Goal: Task Accomplishment & Management: Manage account settings

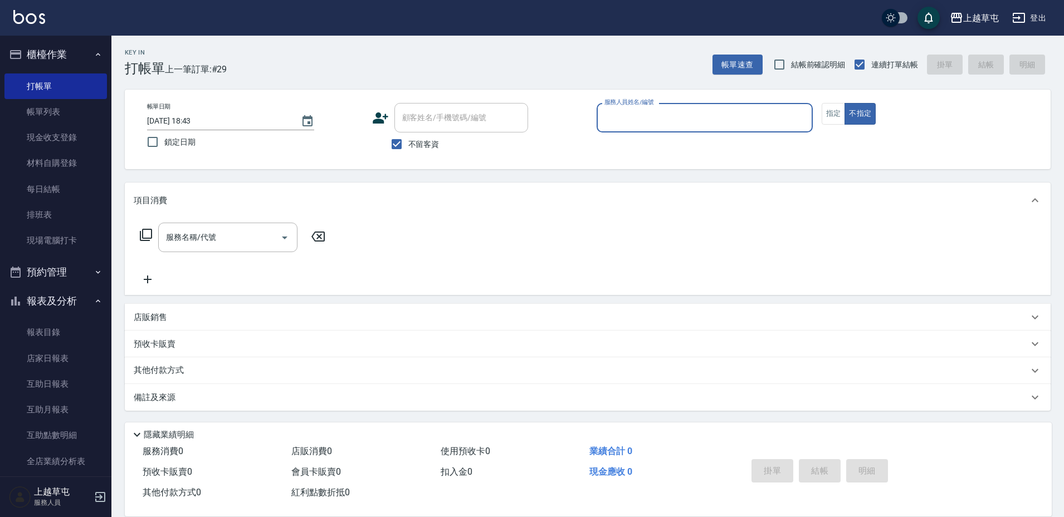
click at [673, 120] on input "服務人員姓名/編號" at bounding box center [705, 117] width 206 height 19
type input "[PERSON_NAME]-3"
type button "false"
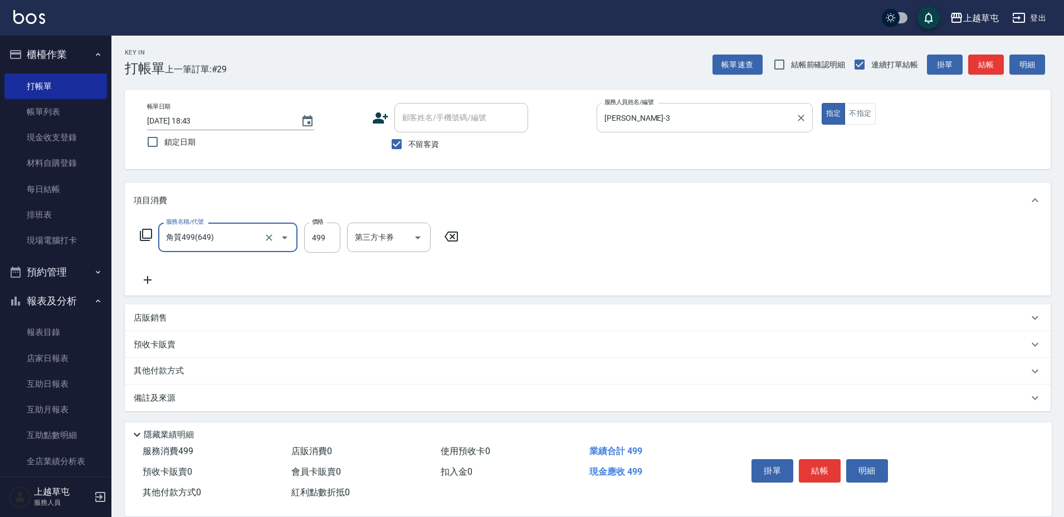
type input "角質499(649)"
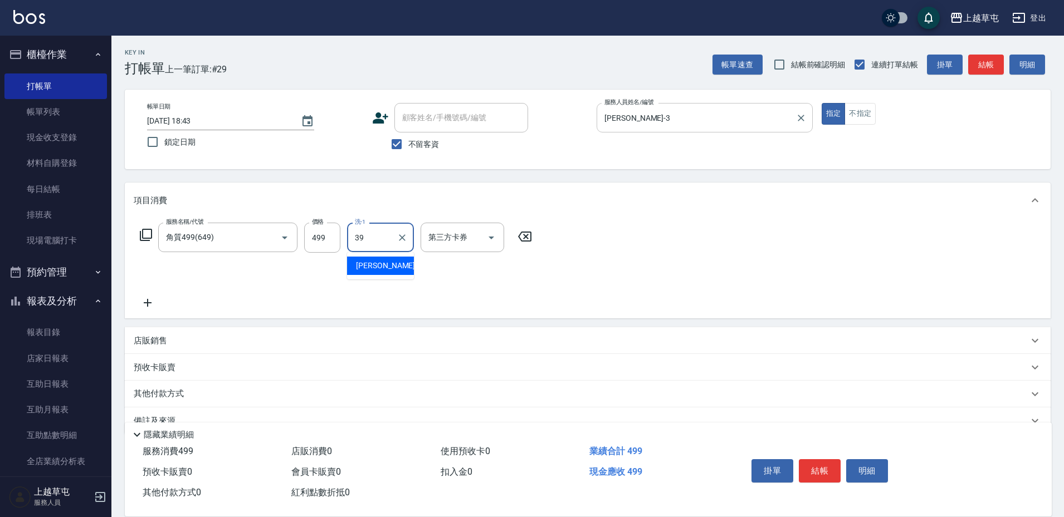
type input "[PERSON_NAME]-39"
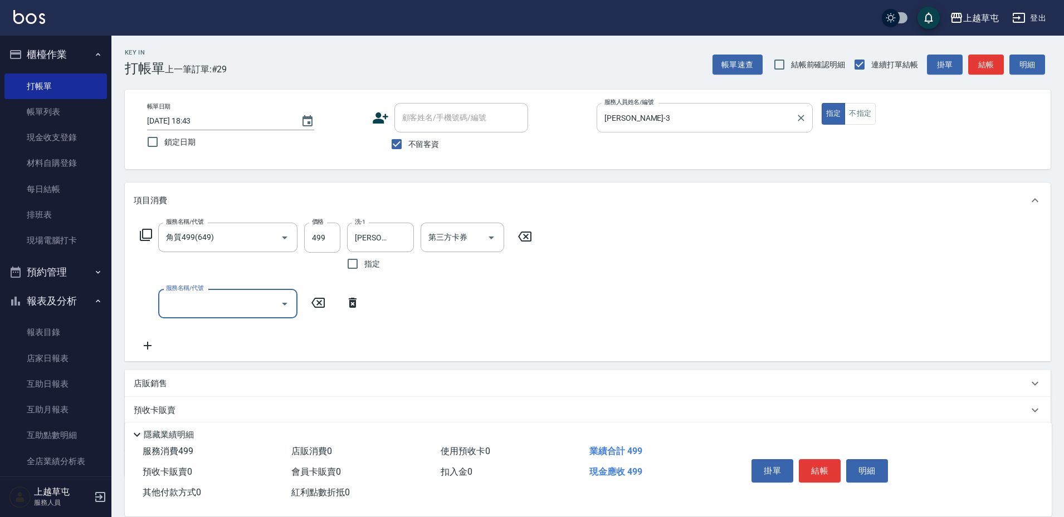
type input "3"
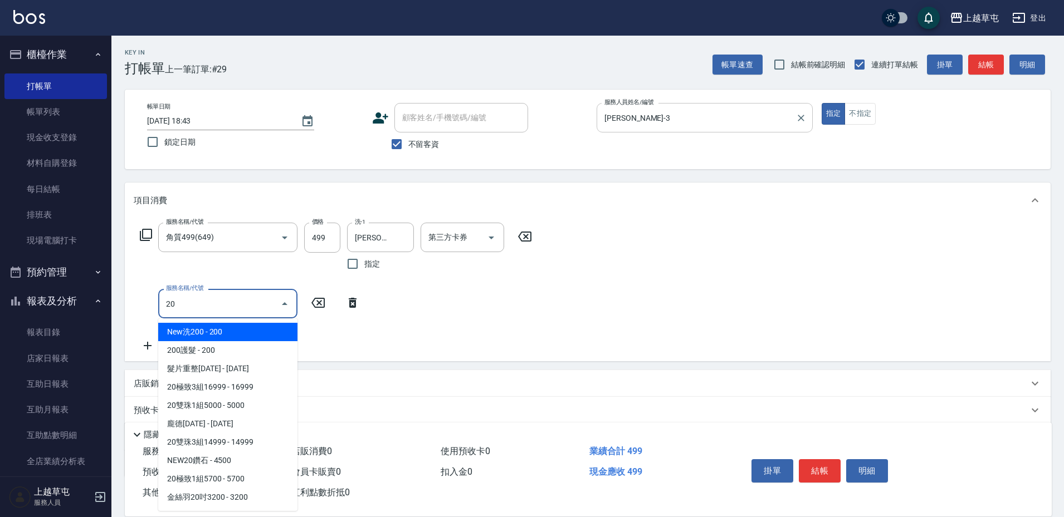
type input "2"
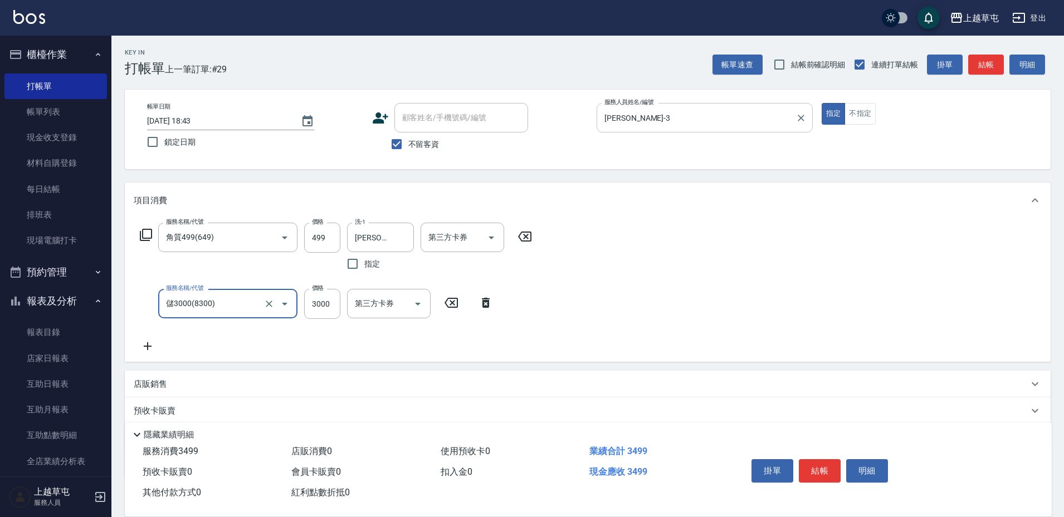
type input "儲3000(8300)"
type input "2000"
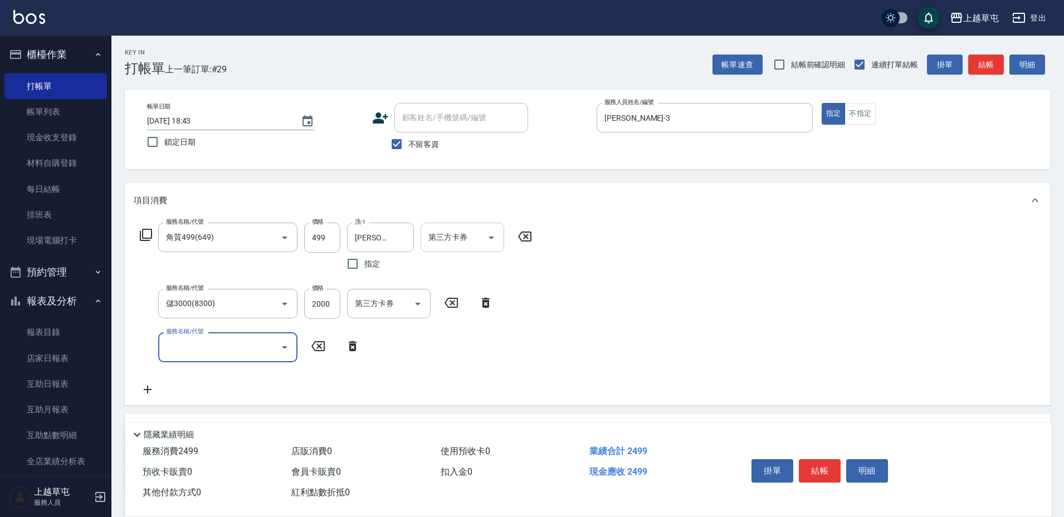
click at [461, 233] on div "第三方卡券 第三方卡券" at bounding box center [463, 238] width 84 height 30
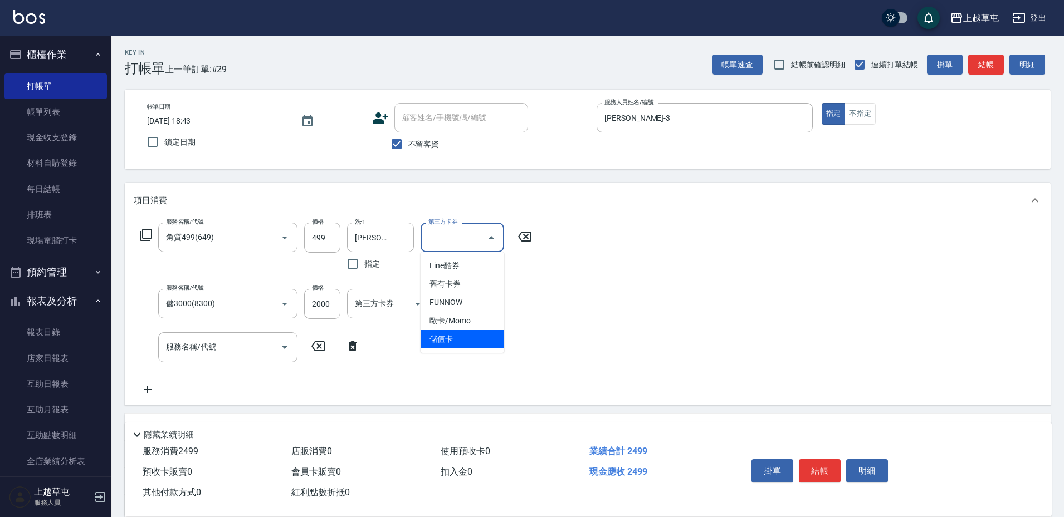
click at [461, 343] on span "儲值卡" at bounding box center [463, 339] width 84 height 18
type input "儲值卡"
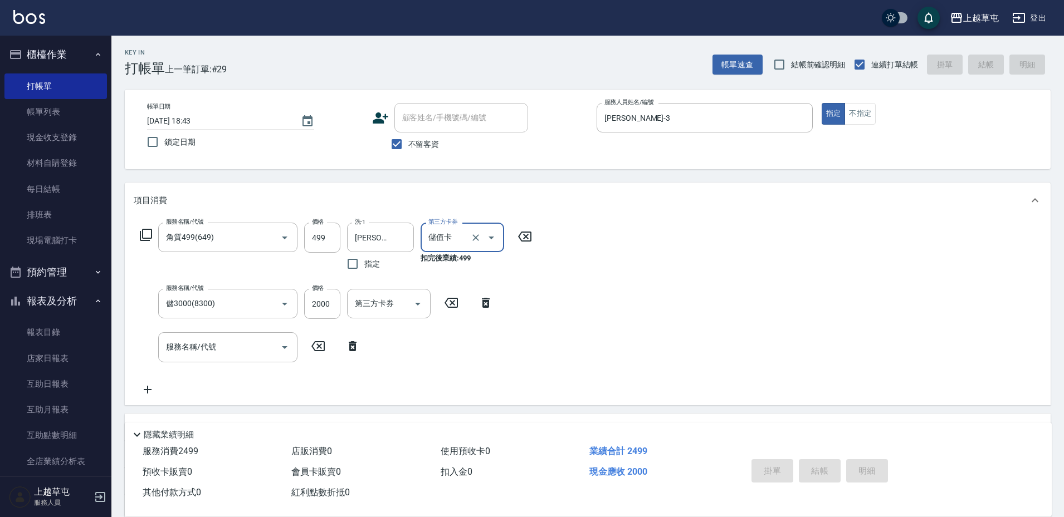
type input "[DATE] 19:36"
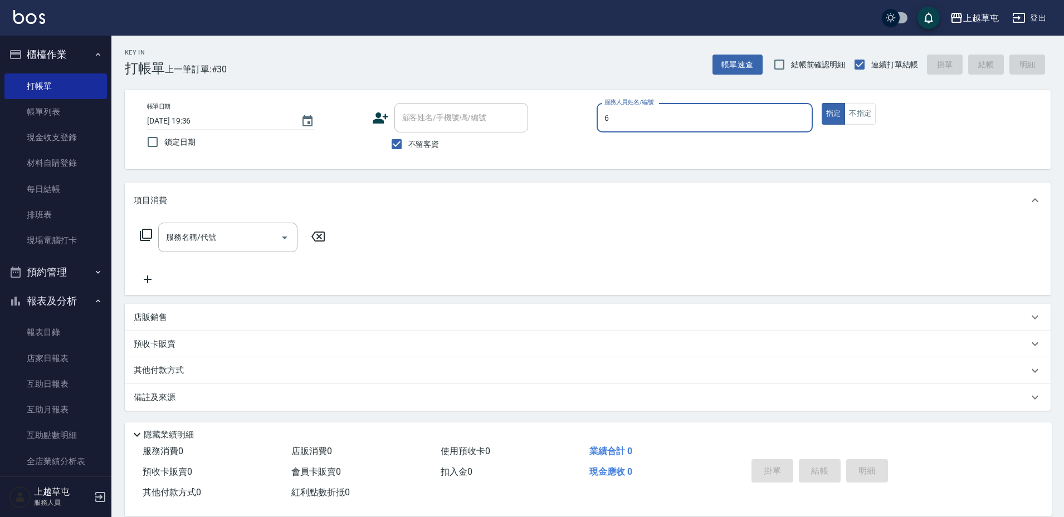
type input "[PERSON_NAME]-6"
type button "true"
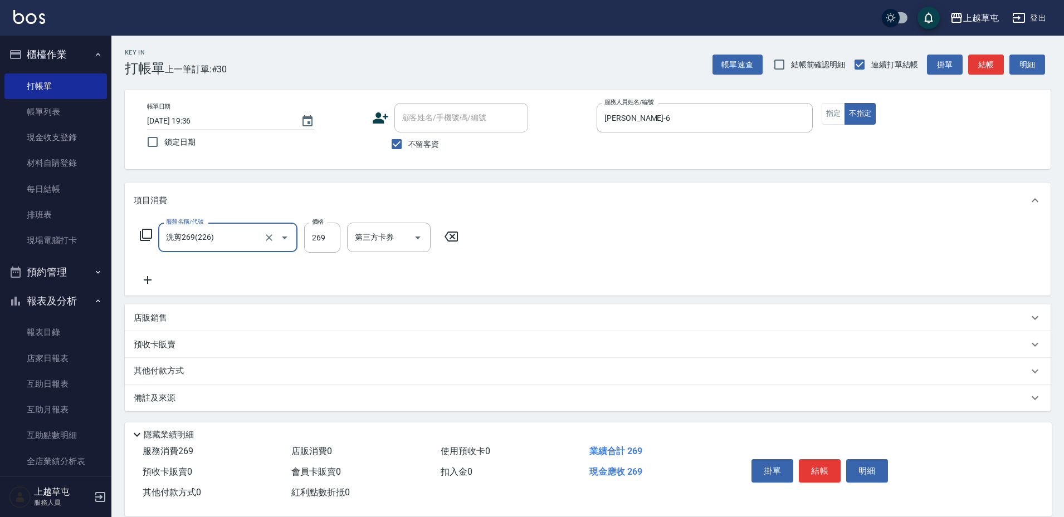
type input "洗剪269(226)"
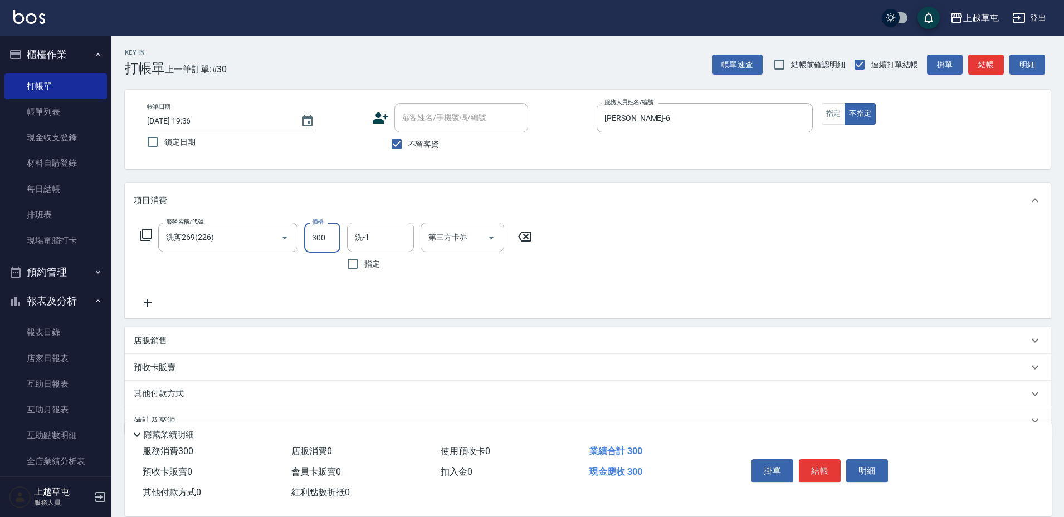
type input "300"
type input "[PERSON_NAME]-33"
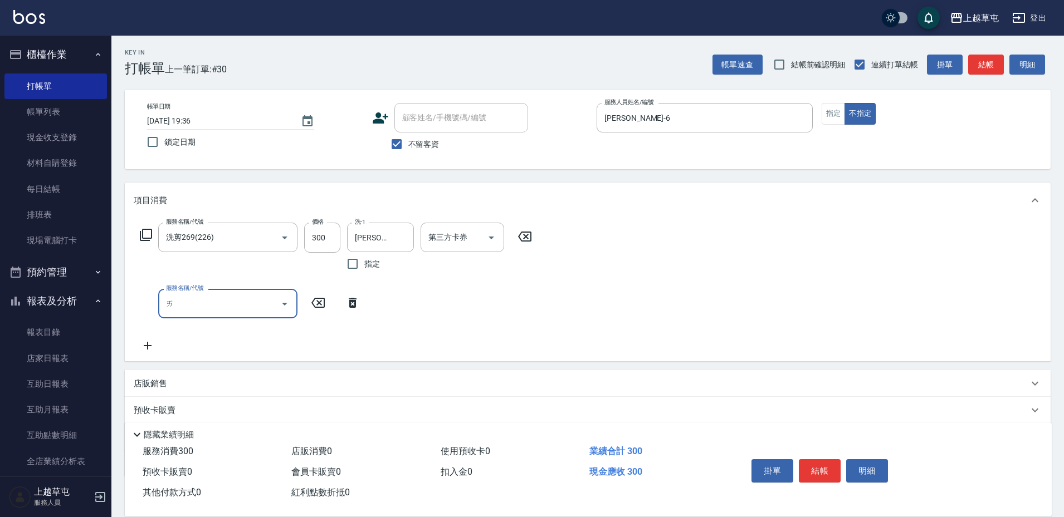
type input "ㄚ"
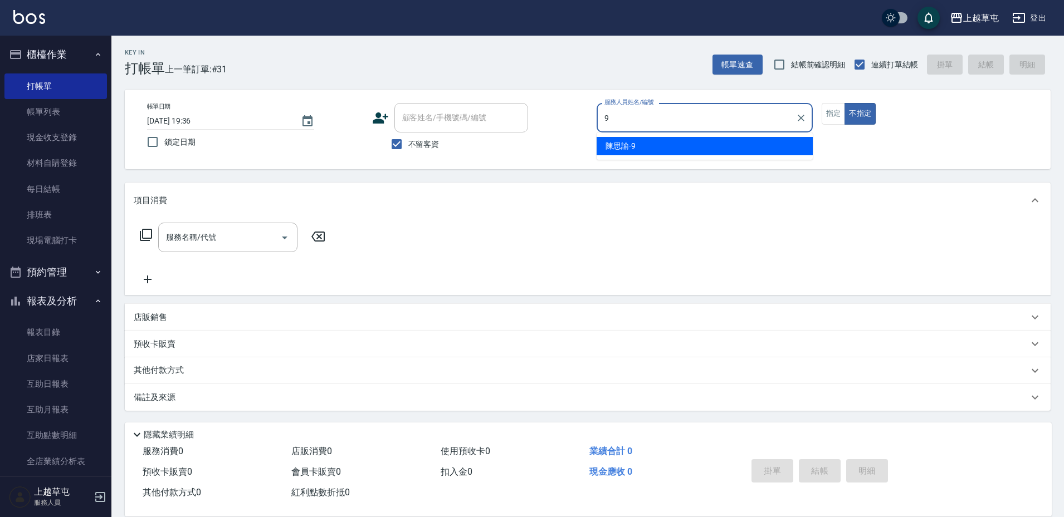
type input "[PERSON_NAME]-9"
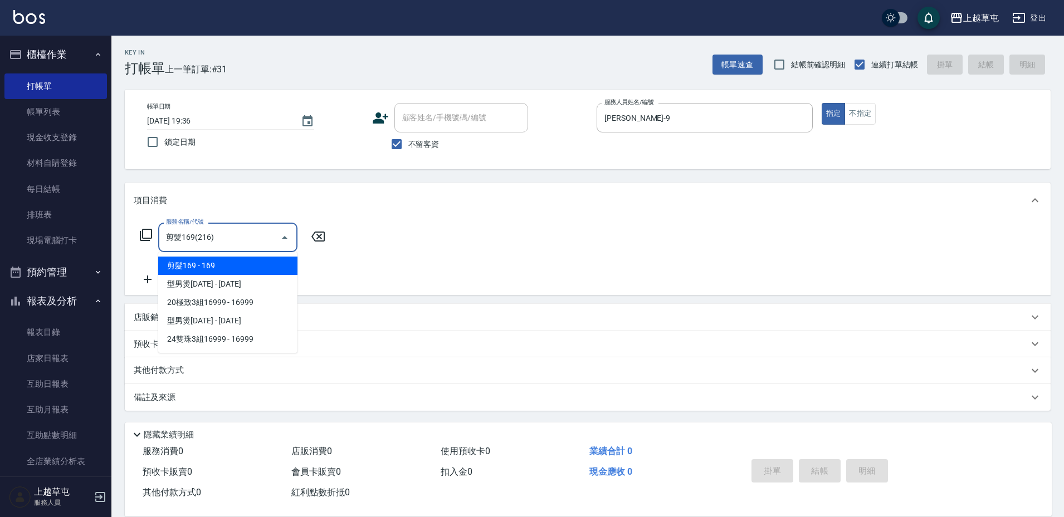
type input "剪髮169(216)"
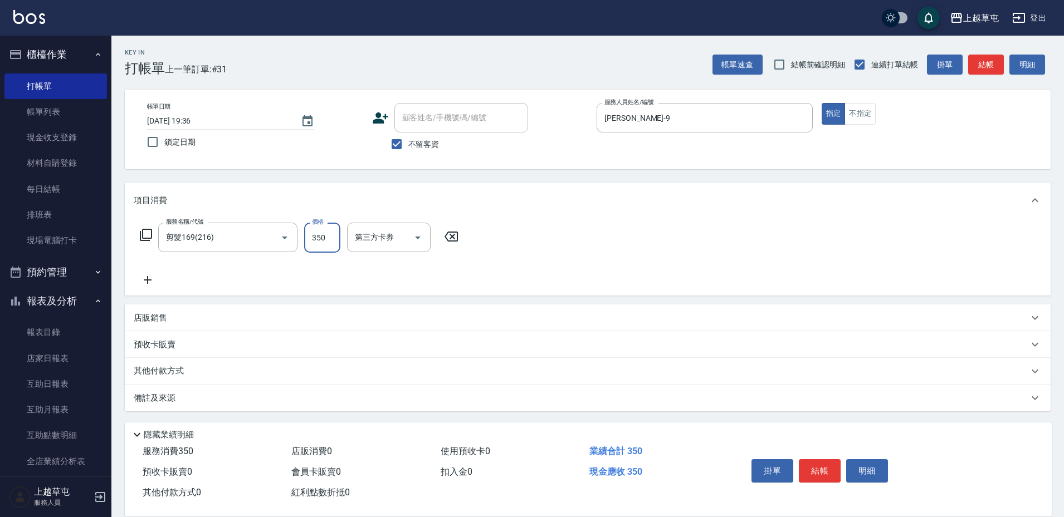
type input "350"
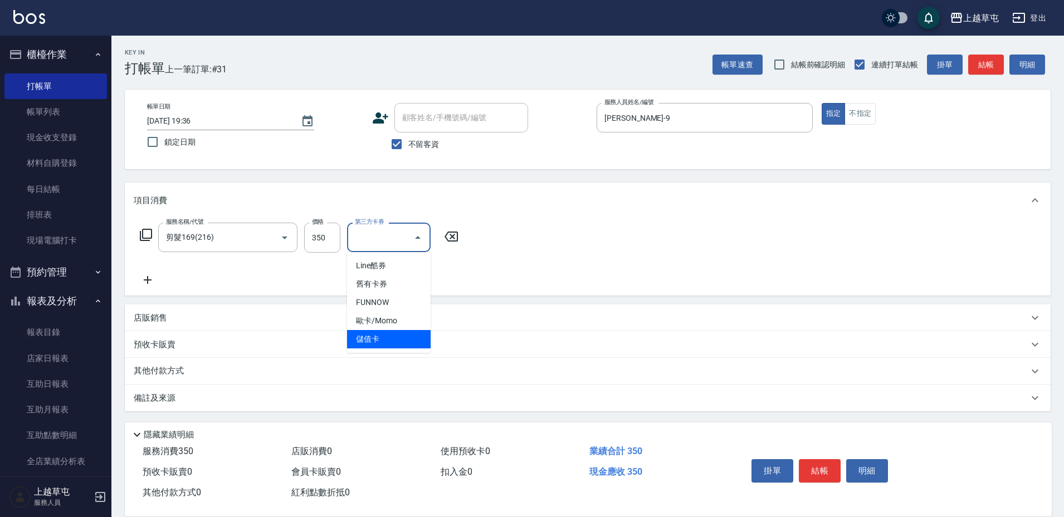
type input "儲值卡"
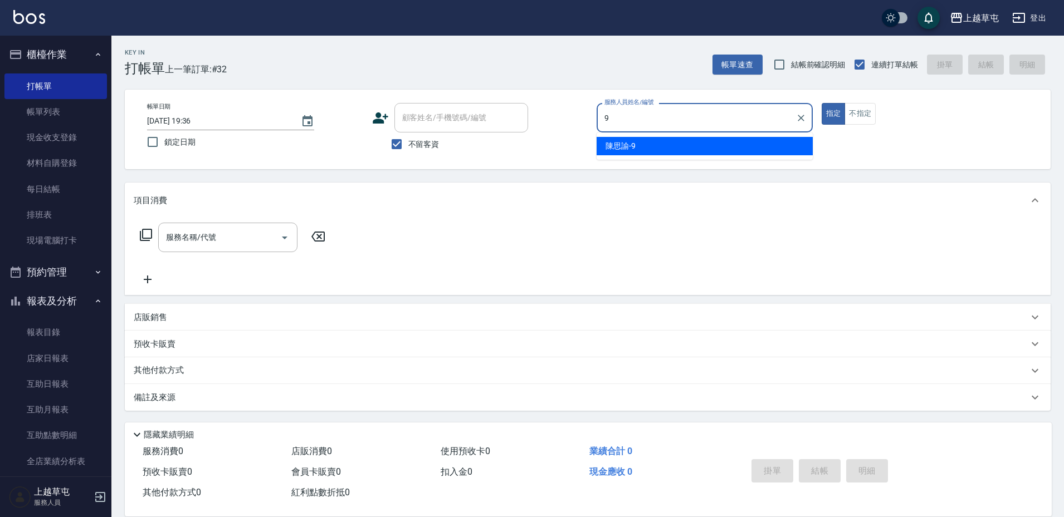
type input "[PERSON_NAME]-9"
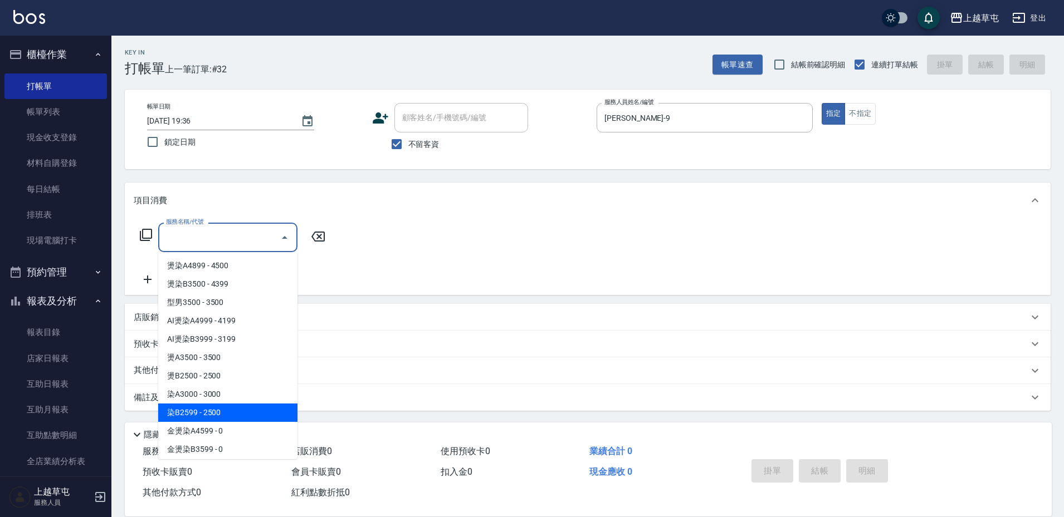
type input "染B2599(42)"
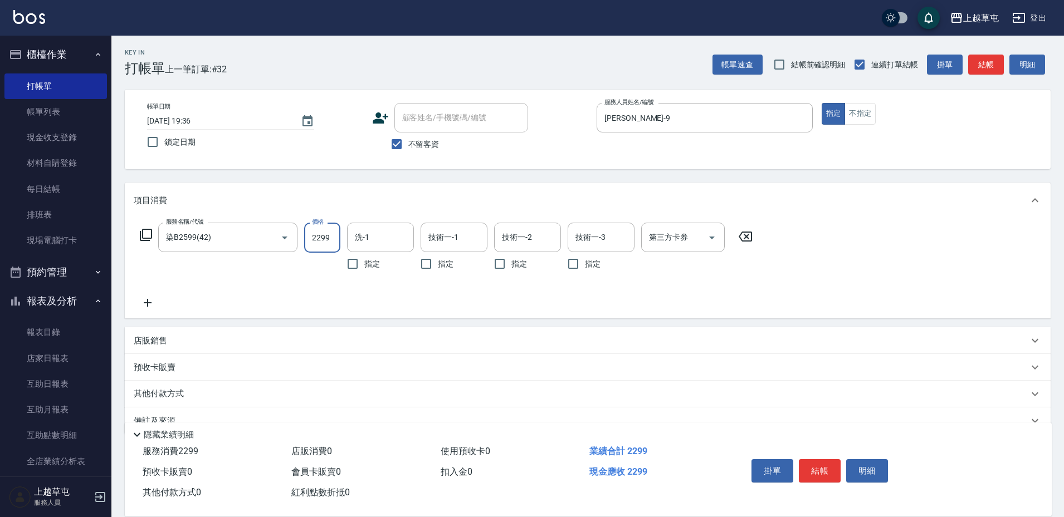
type input "2299"
type input "[PERSON_NAME]-25"
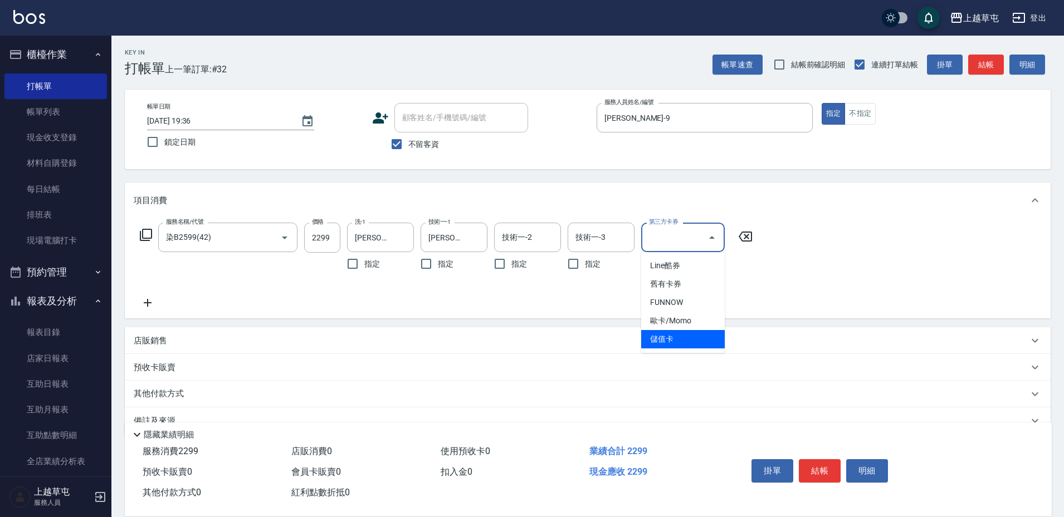
type input "儲值卡"
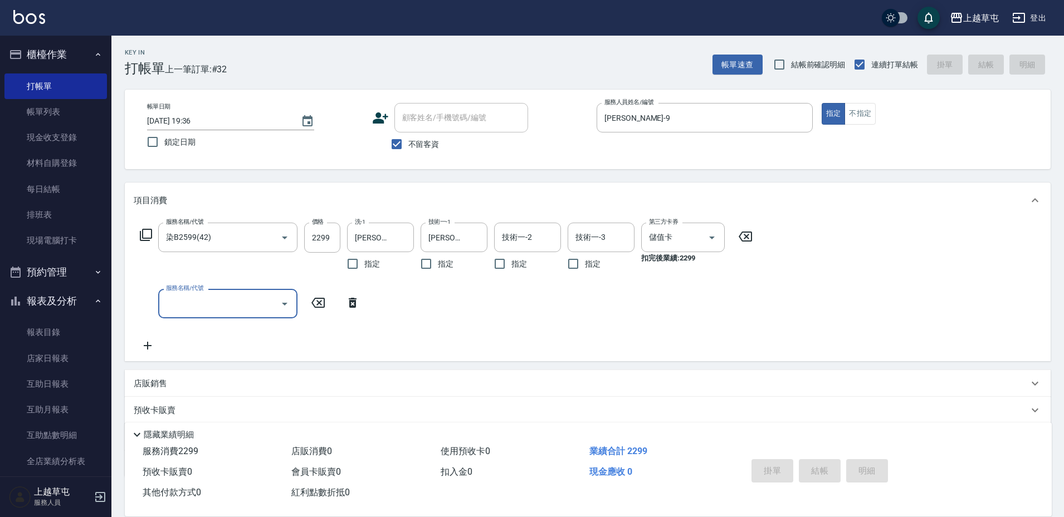
type input "[DATE] 19:37"
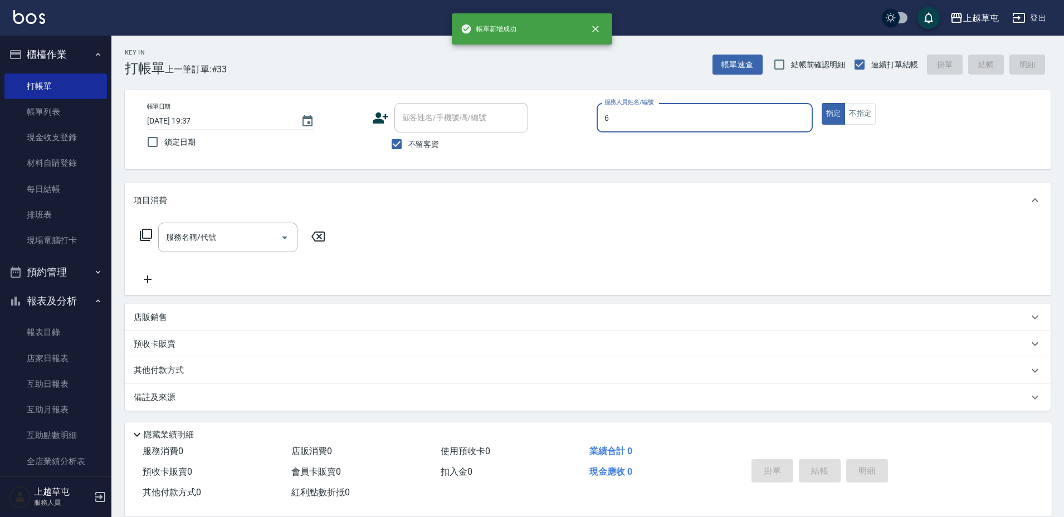
type input "[PERSON_NAME]-6"
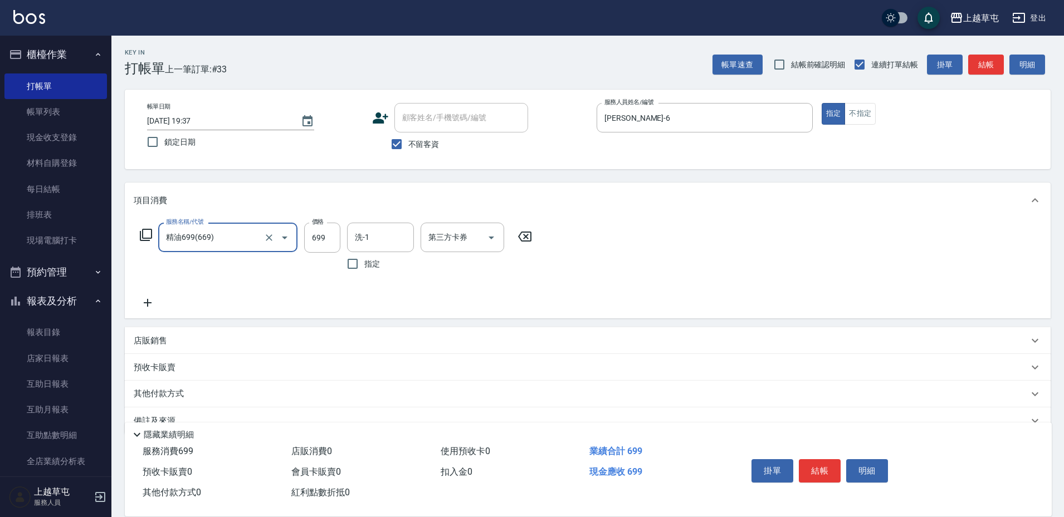
type input "精油699(669)"
type input "[PERSON_NAME]-33"
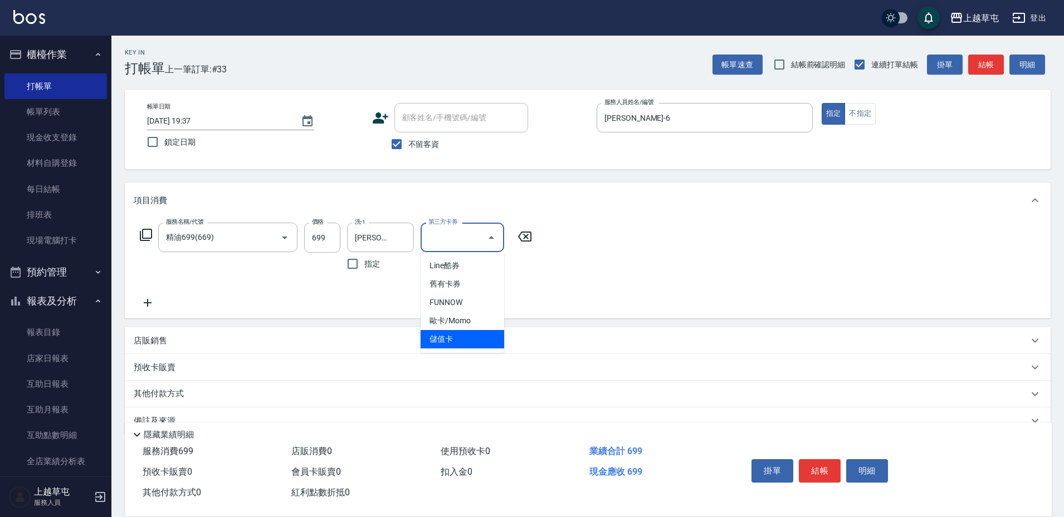
type input "儲值卡"
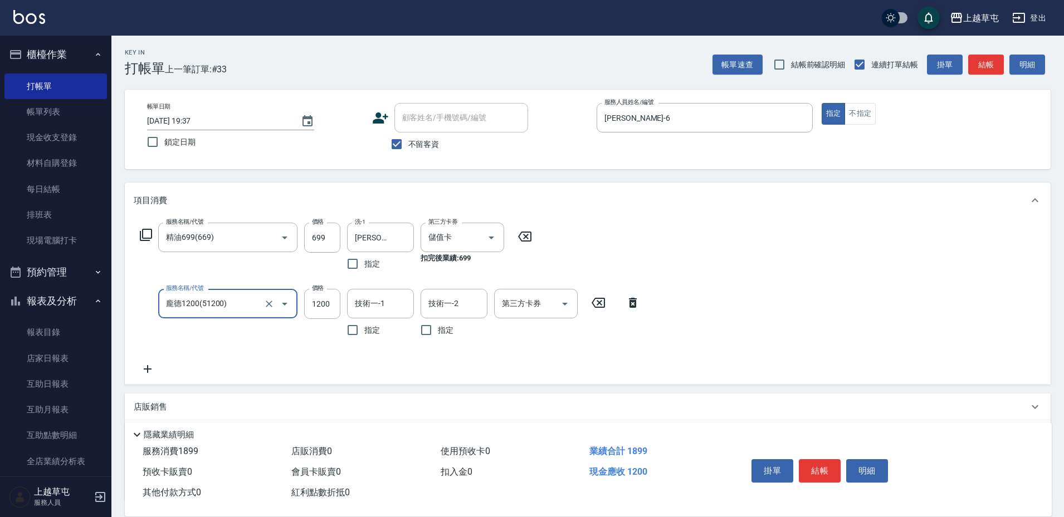
type input "龐德1200(51200)"
type input "[PERSON_NAME]-33"
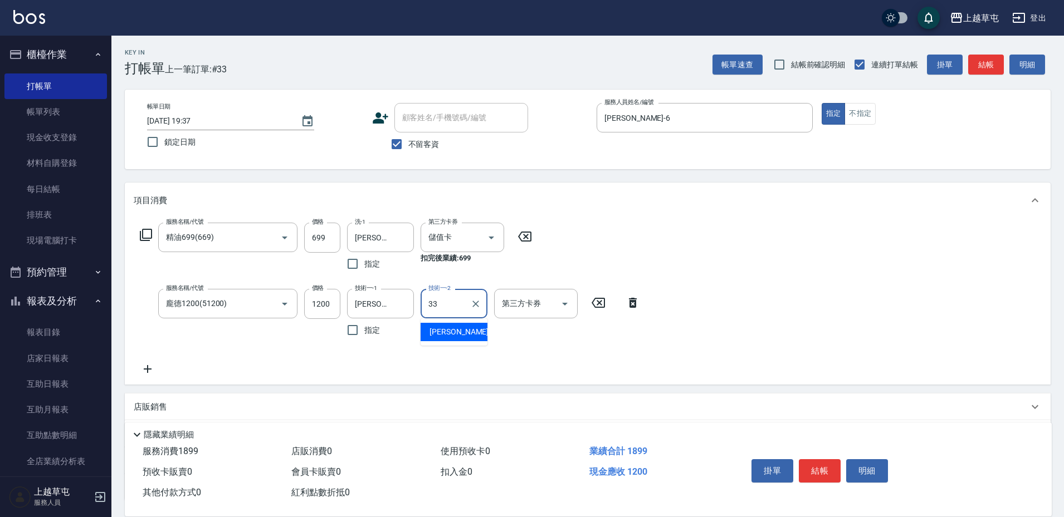
type input "[PERSON_NAME]-33"
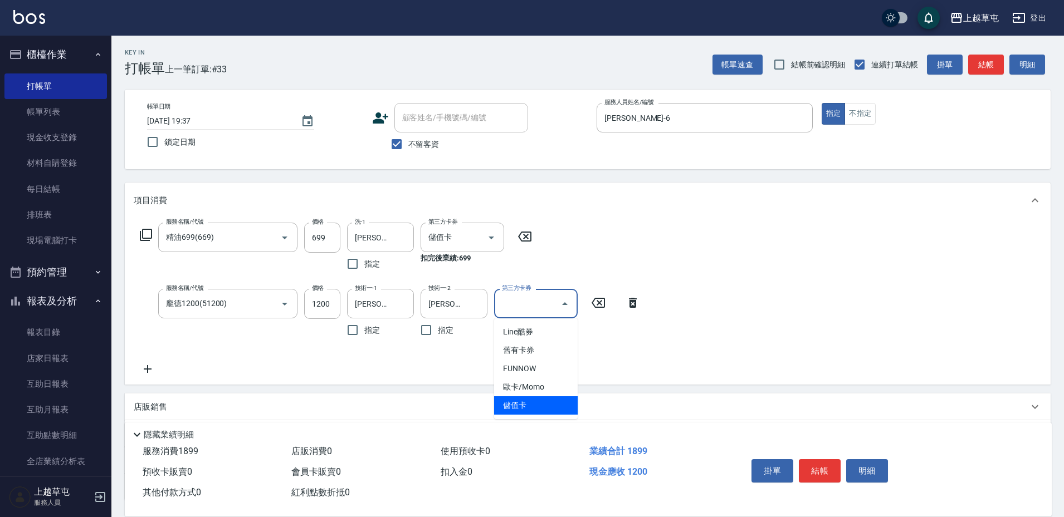
type input "儲值卡"
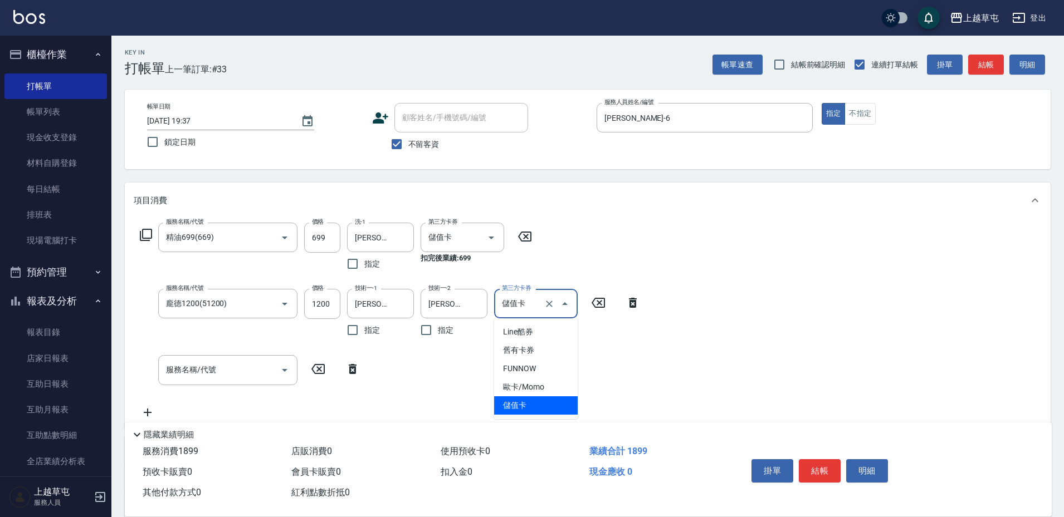
click at [530, 306] on input "儲值卡" at bounding box center [520, 303] width 42 height 19
click at [709, 331] on div "服務名稱/代號 精油699(669) 服務名稱/代號 價格 699 價格 洗-1 [PERSON_NAME]-33 洗-1 指定 第三方卡券 儲值卡 第三方卡…" at bounding box center [588, 322] width 926 height 209
click at [549, 304] on icon "Clear" at bounding box center [549, 304] width 7 height 7
click at [617, 326] on div "服務名稱/代號 龐德1200(51200) 服務名稱/代號 價格 1200 價格 技術一-1 [PERSON_NAME]-33 技術一-1 指定 技術一-2 …" at bounding box center [390, 315] width 513 height 53
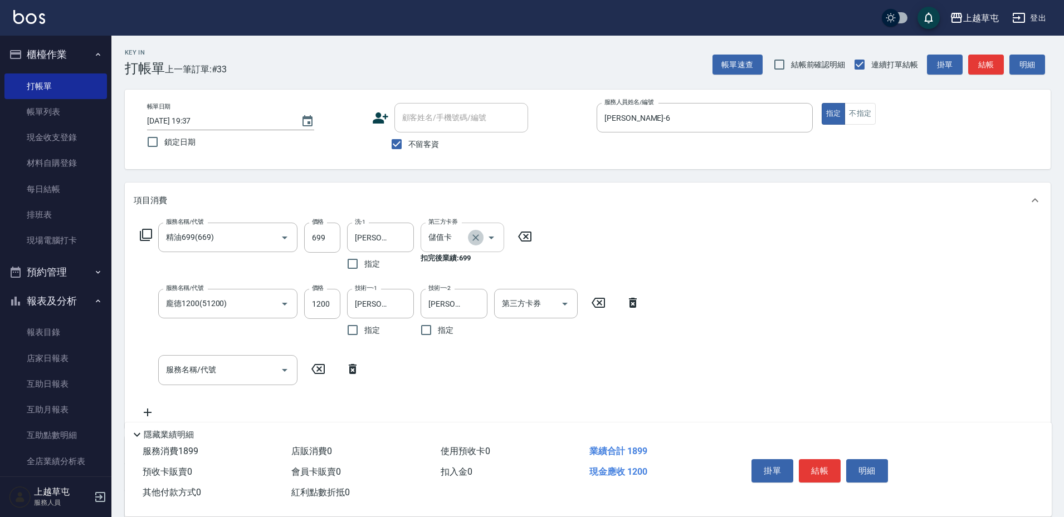
click at [476, 235] on icon "Clear" at bounding box center [475, 237] width 11 height 11
click at [605, 242] on div "服務名稱/代號 精油699(669) 服務名稱/代號 價格 699 價格 洗-1 [PERSON_NAME]-33 洗-1 指定 第三方卡券 第三方卡券 服務…" at bounding box center [390, 321] width 513 height 196
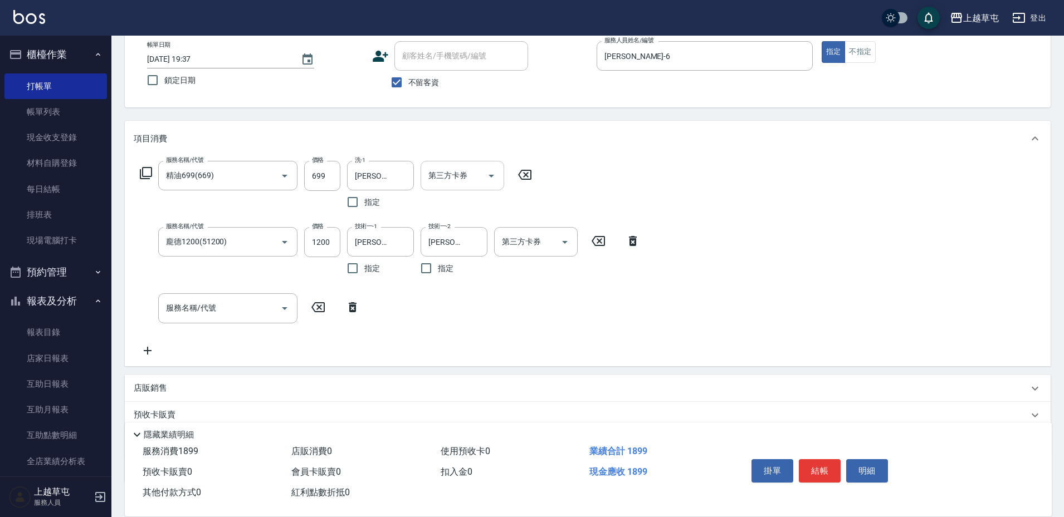
scroll to position [111, 0]
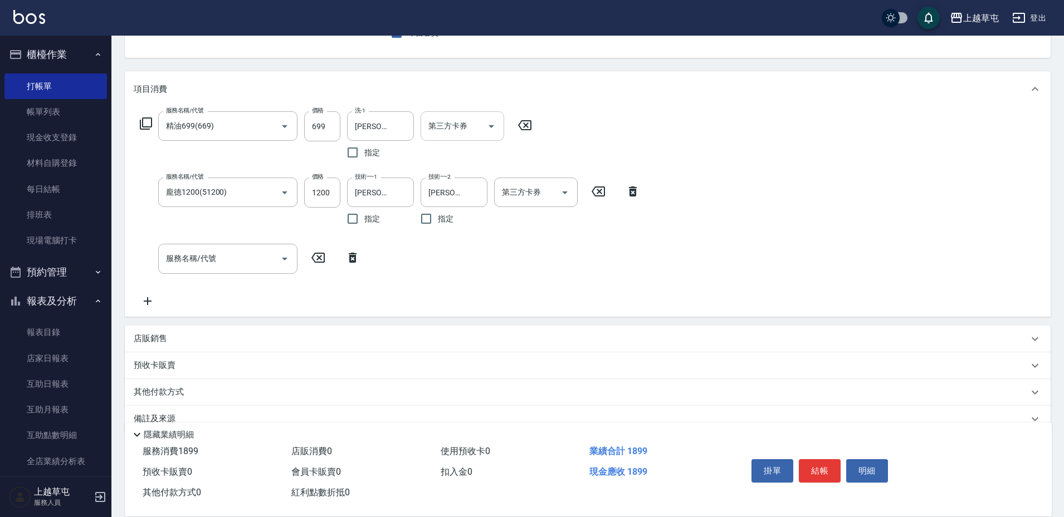
click at [153, 341] on p "店販銷售" at bounding box center [150, 339] width 33 height 12
type input "[PERSON_NAME]-6"
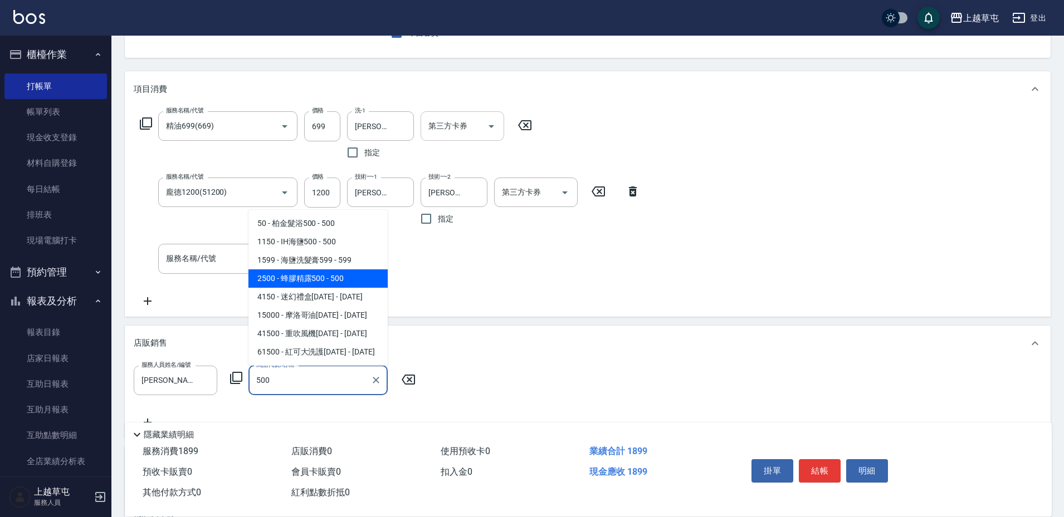
type input "蜂膠精露500"
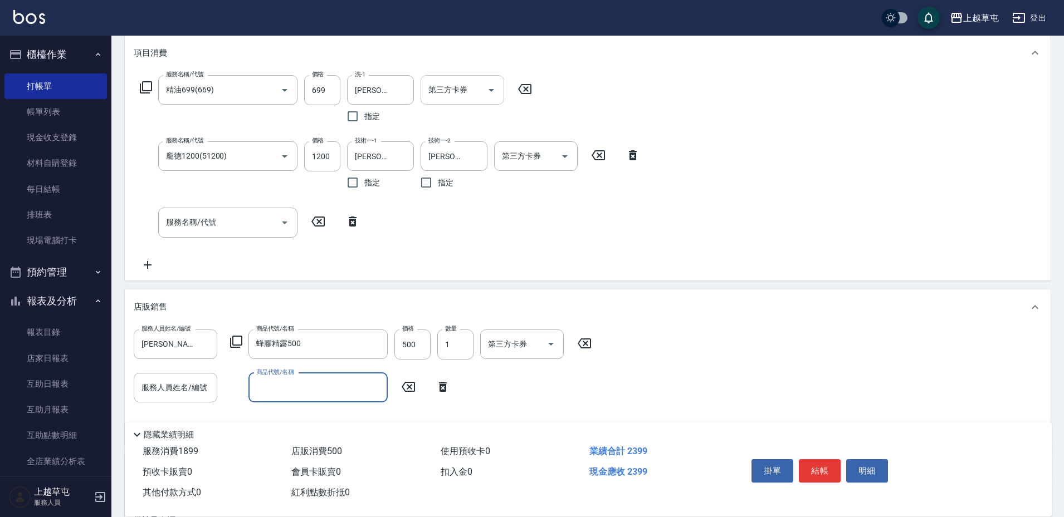
scroll to position [272, 0]
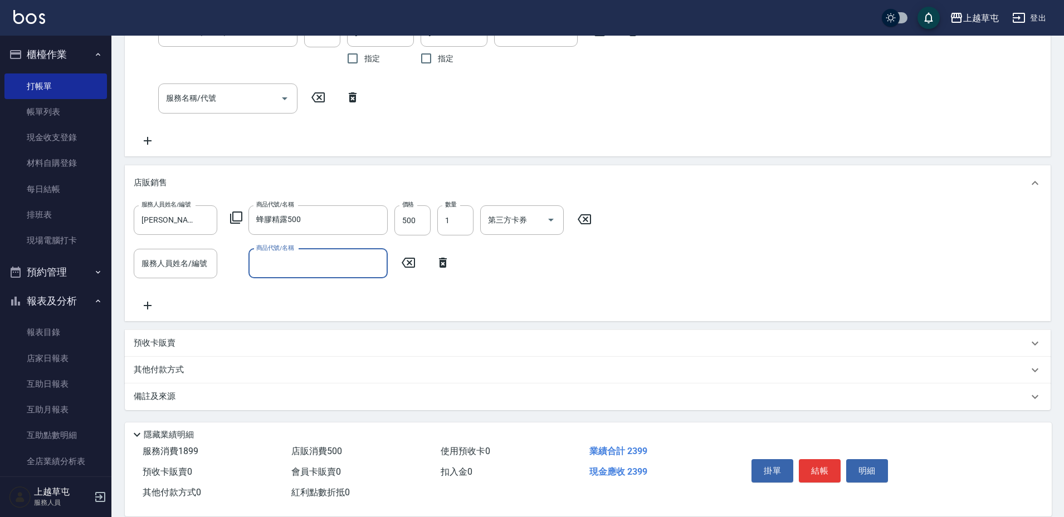
click at [154, 362] on div "其他付款方式" at bounding box center [588, 370] width 926 height 27
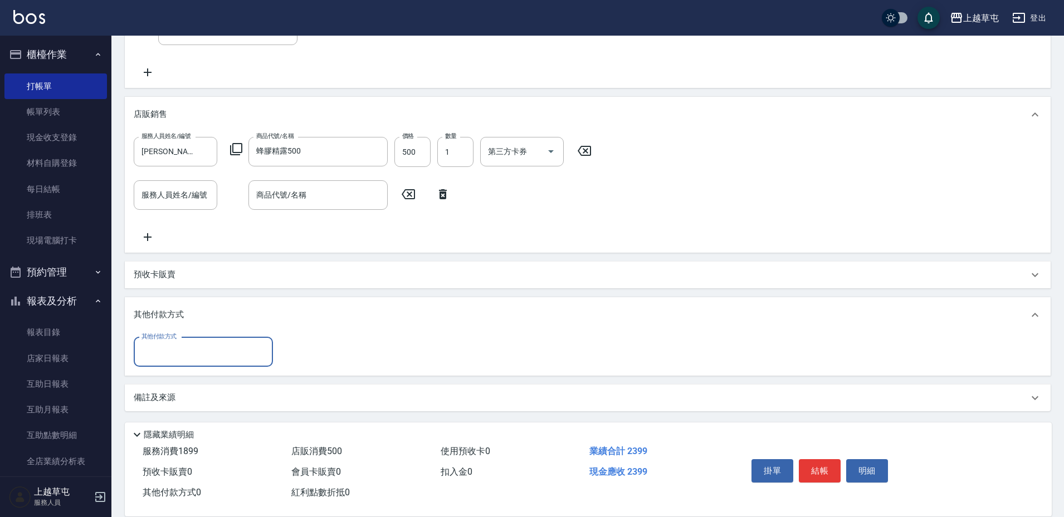
scroll to position [341, 0]
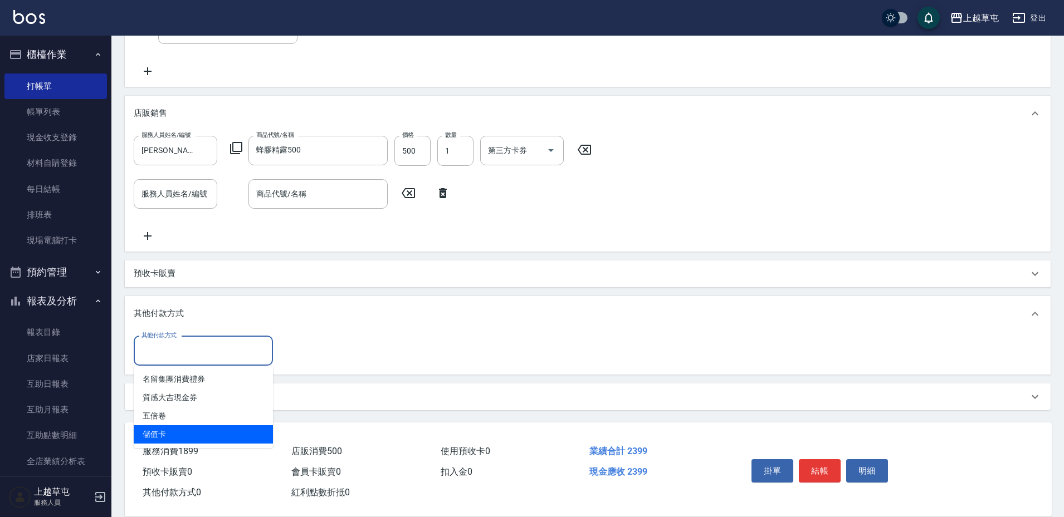
type input "儲值卡"
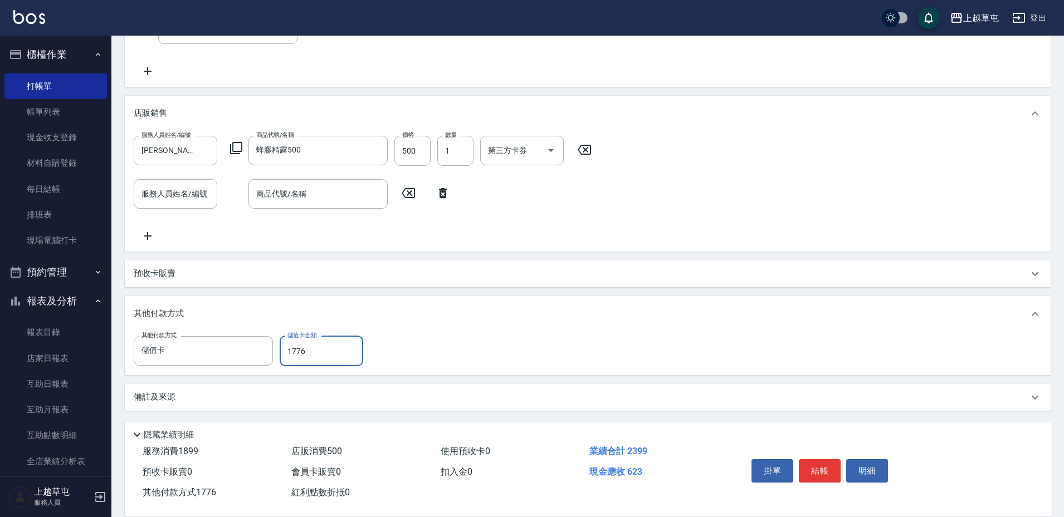
type input "1776"
click at [824, 461] on button "結帳" at bounding box center [820, 471] width 42 height 23
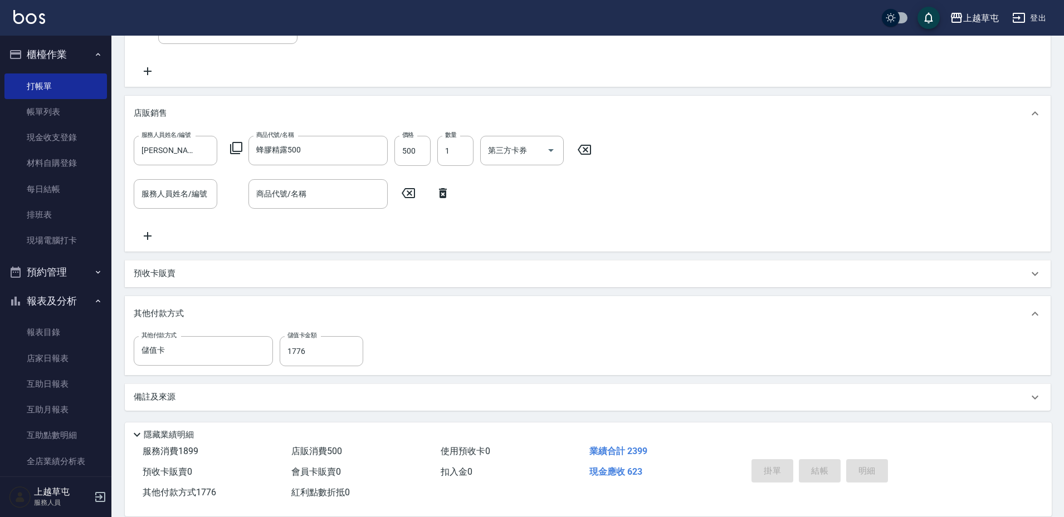
type input "[DATE] 19:38"
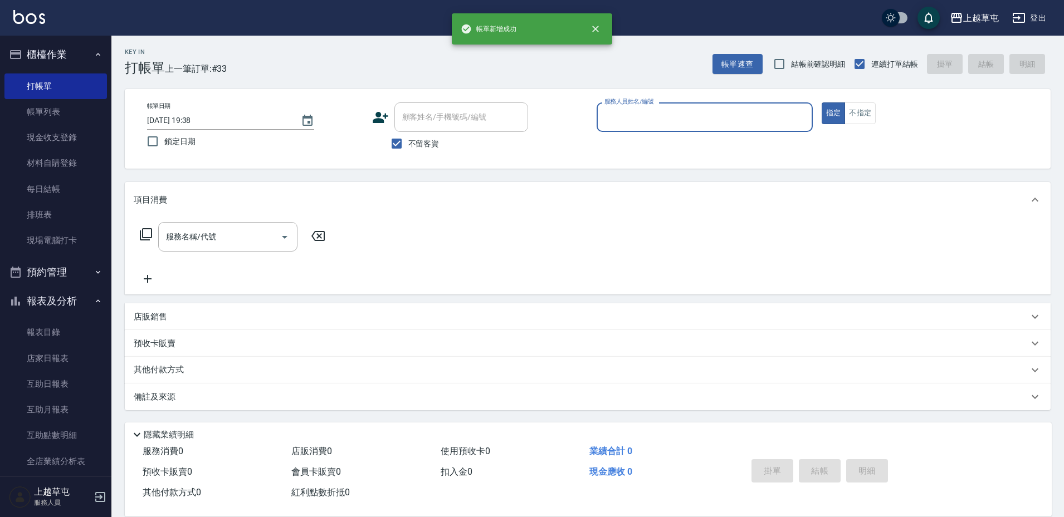
scroll to position [0, 0]
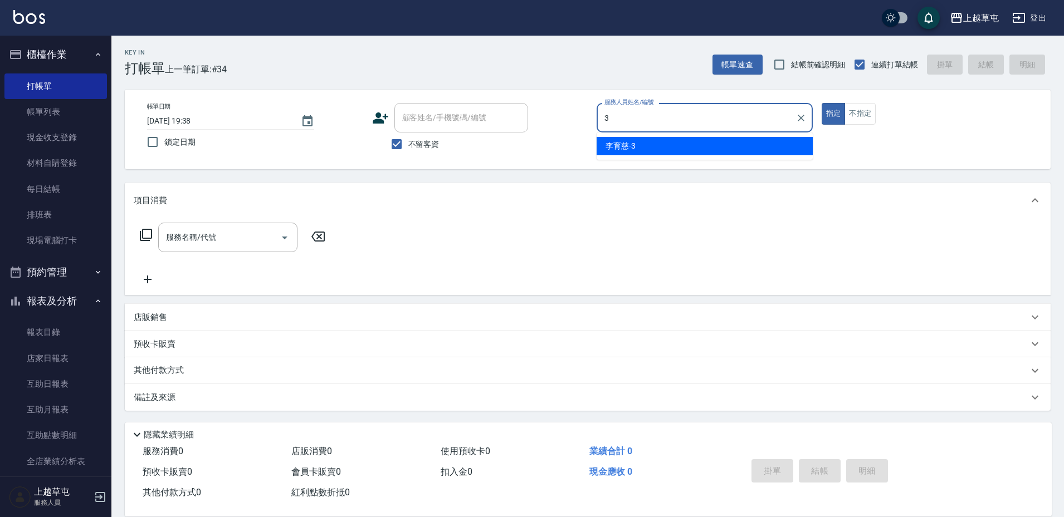
type input "[PERSON_NAME]-3"
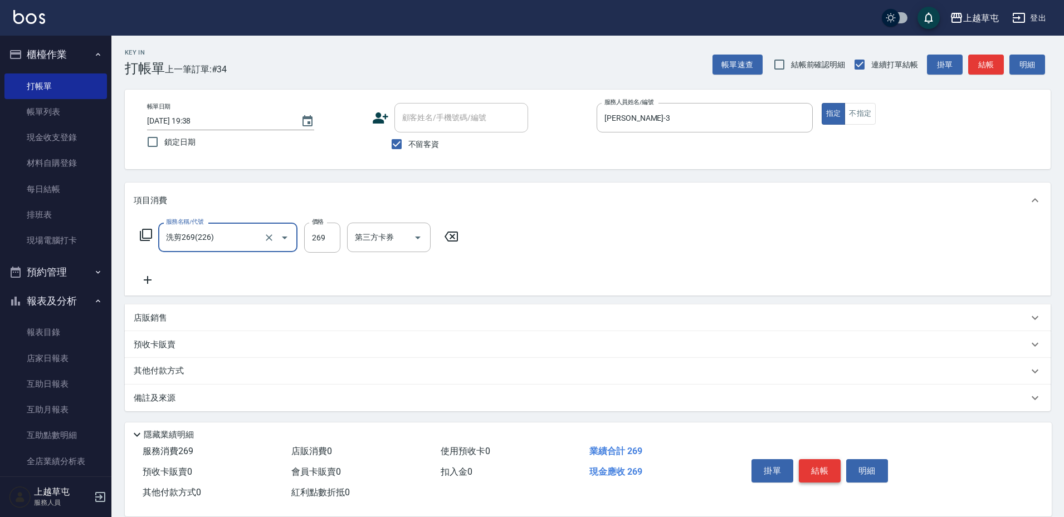
type input "洗剪269(226)"
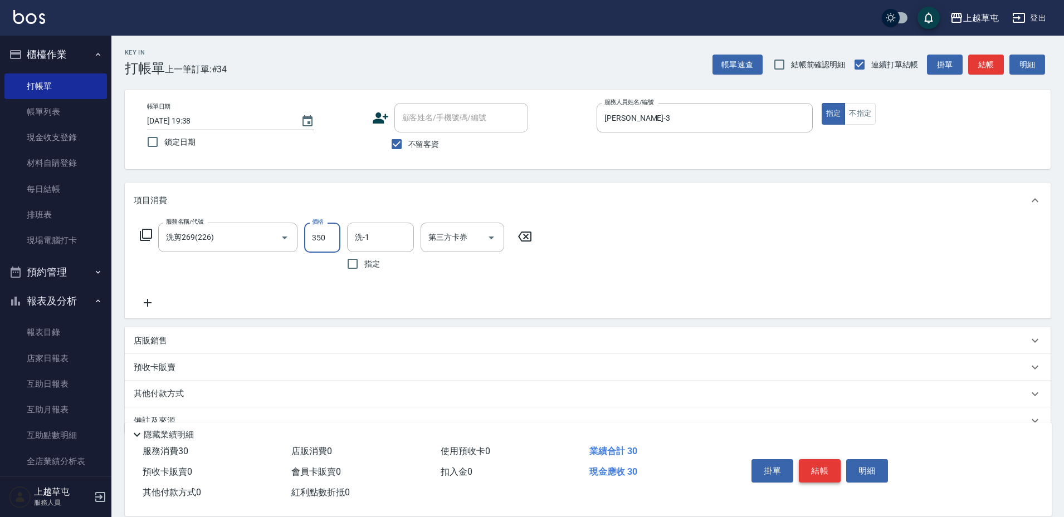
type input "350"
type input "[PERSON_NAME]-35"
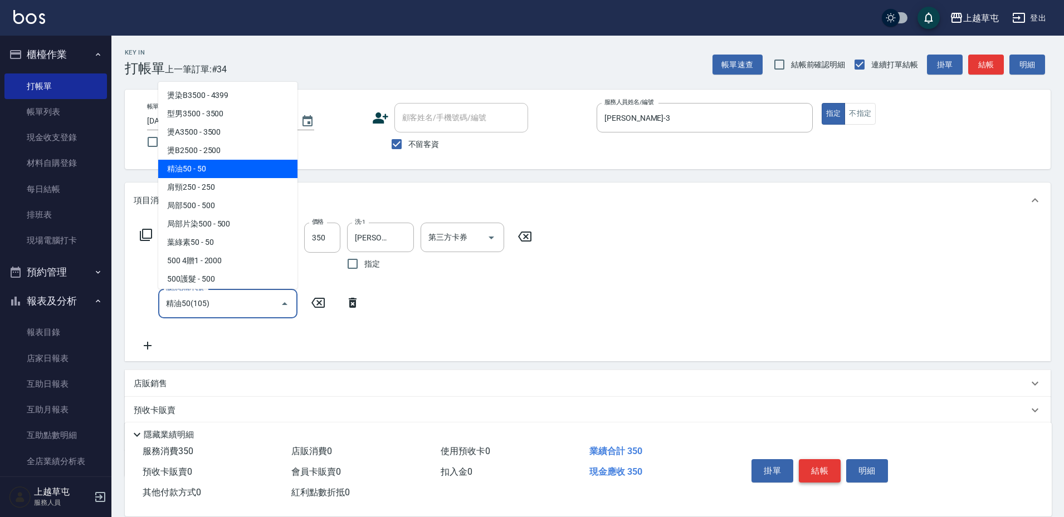
type input "精油50(105)"
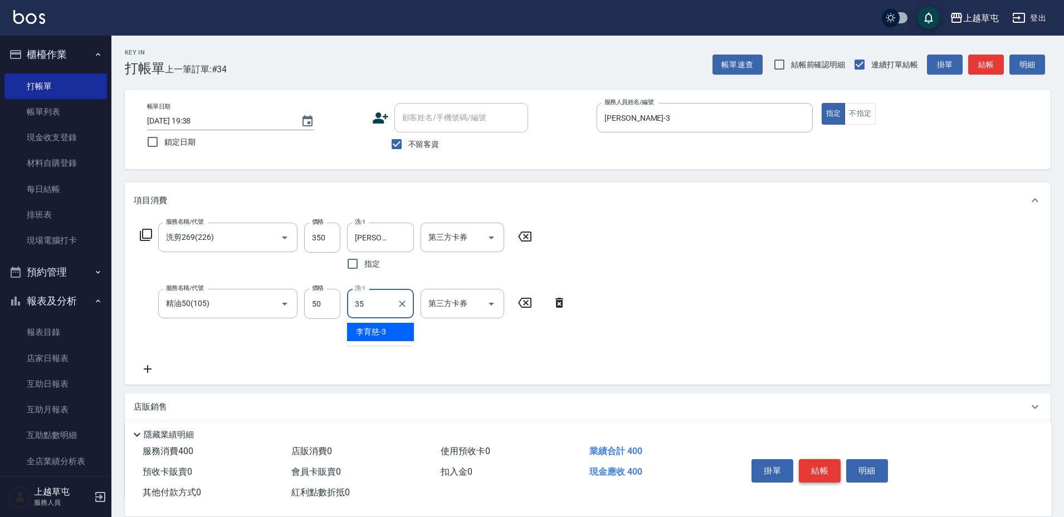
type input "[PERSON_NAME]-35"
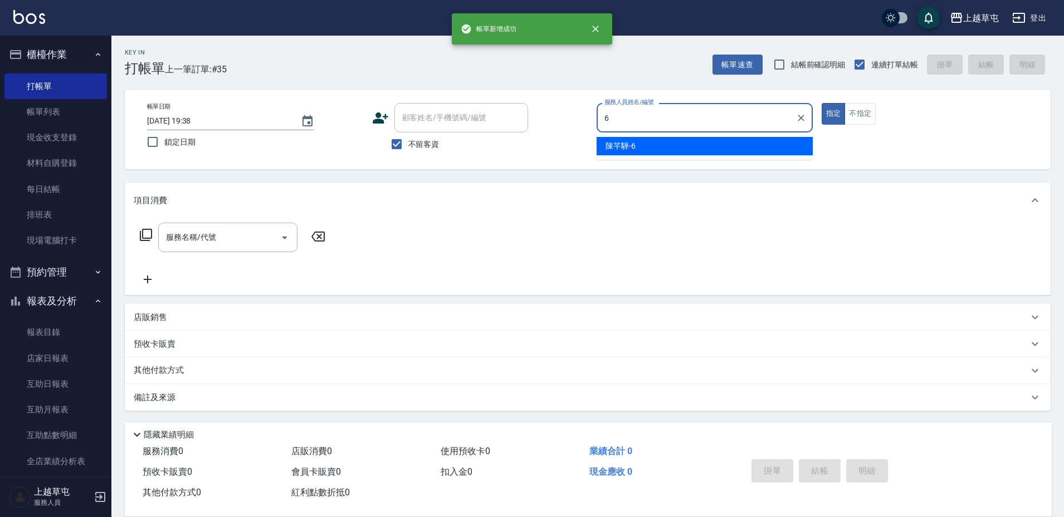
type input "[PERSON_NAME]-6"
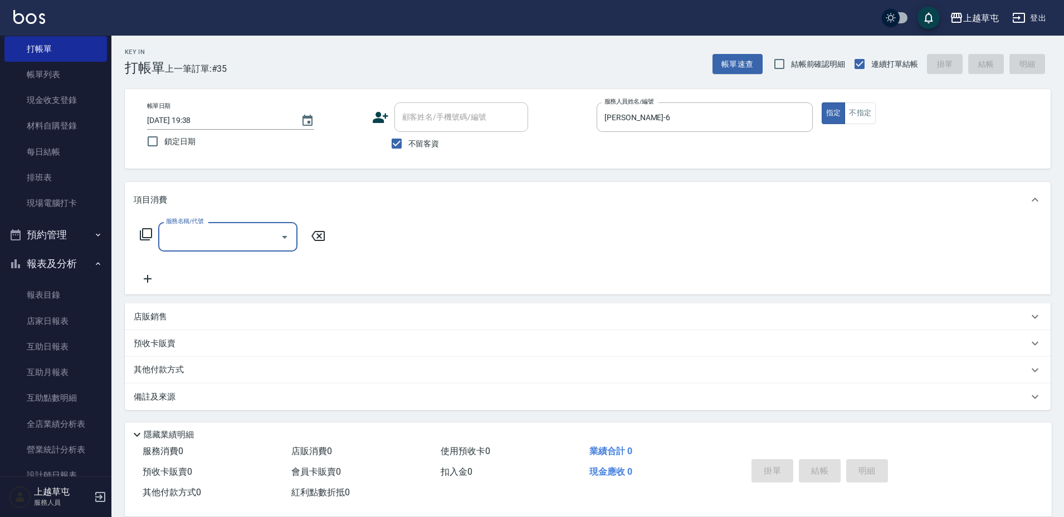
scroll to position [56, 0]
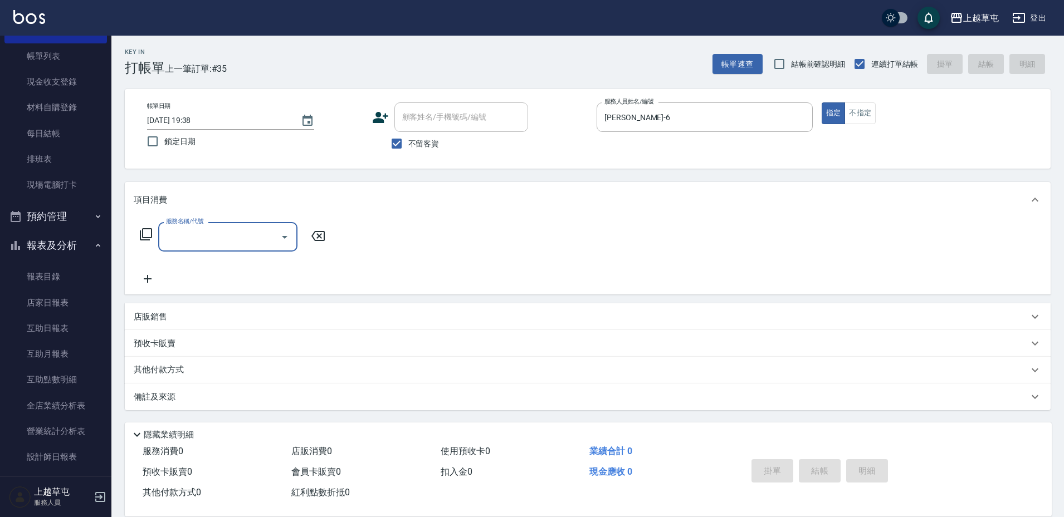
click at [166, 315] on p "店販銷售" at bounding box center [150, 317] width 33 height 12
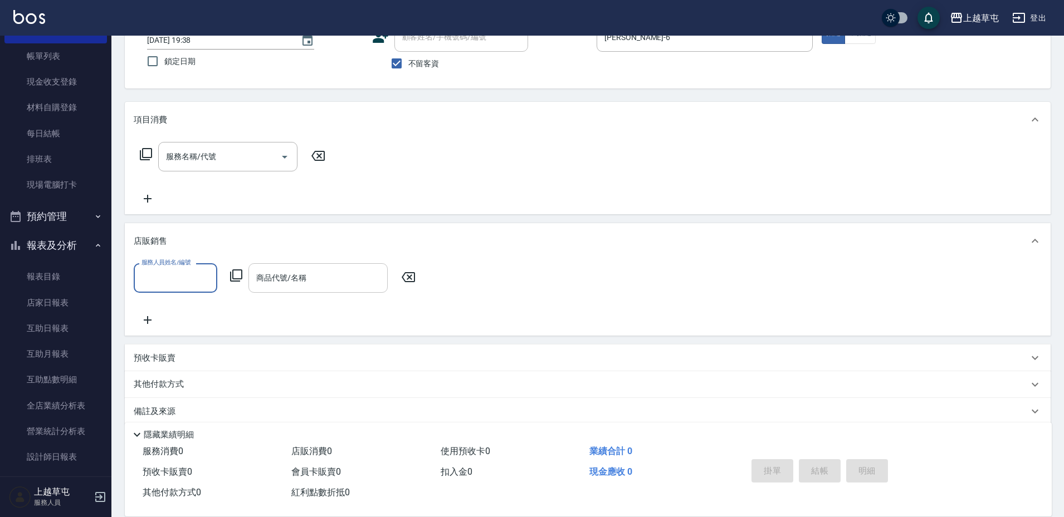
scroll to position [95, 0]
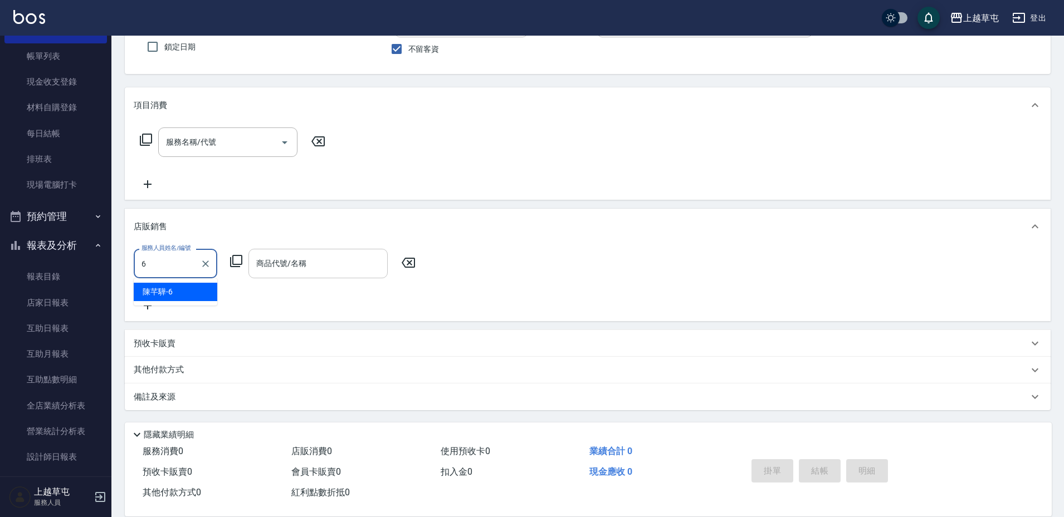
type input "[PERSON_NAME]-6"
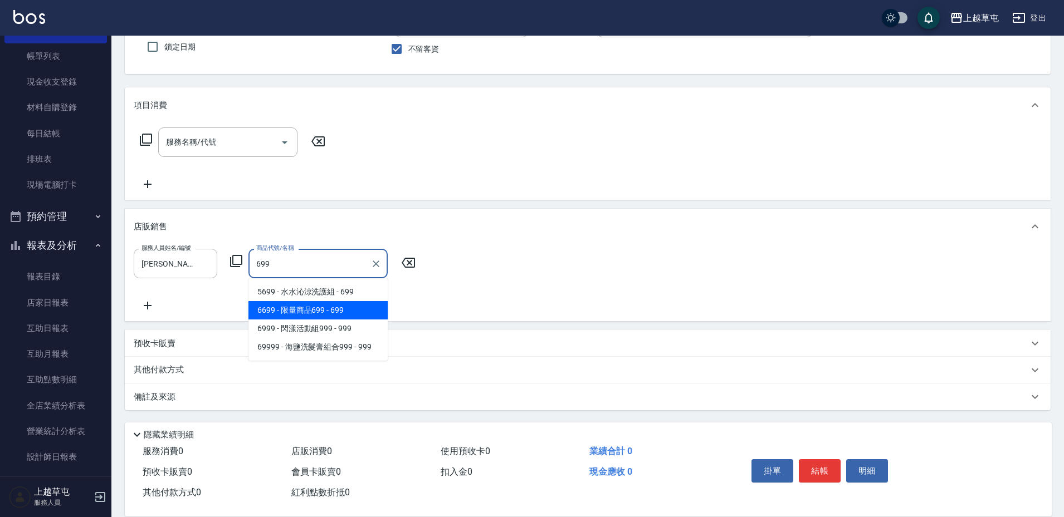
type input "限量商品699"
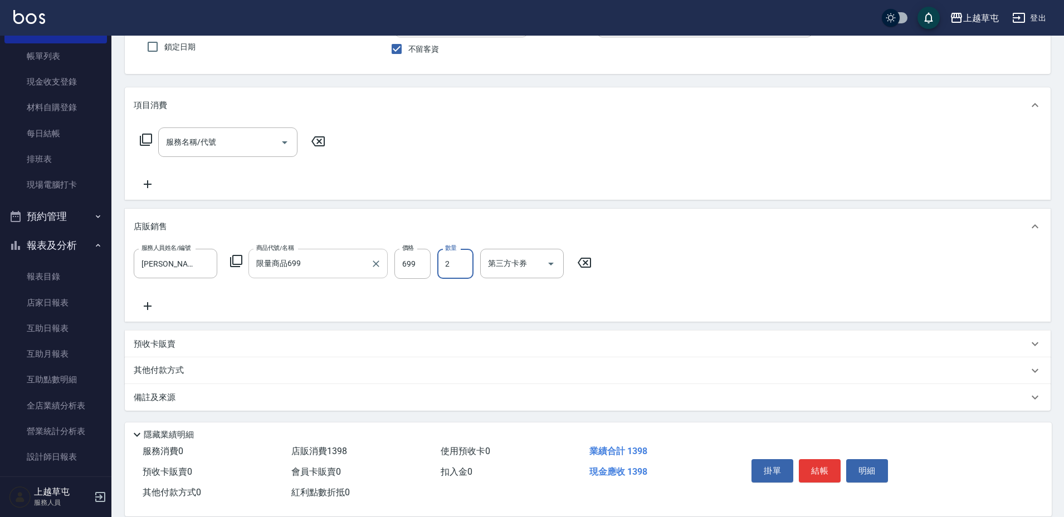
type input "2"
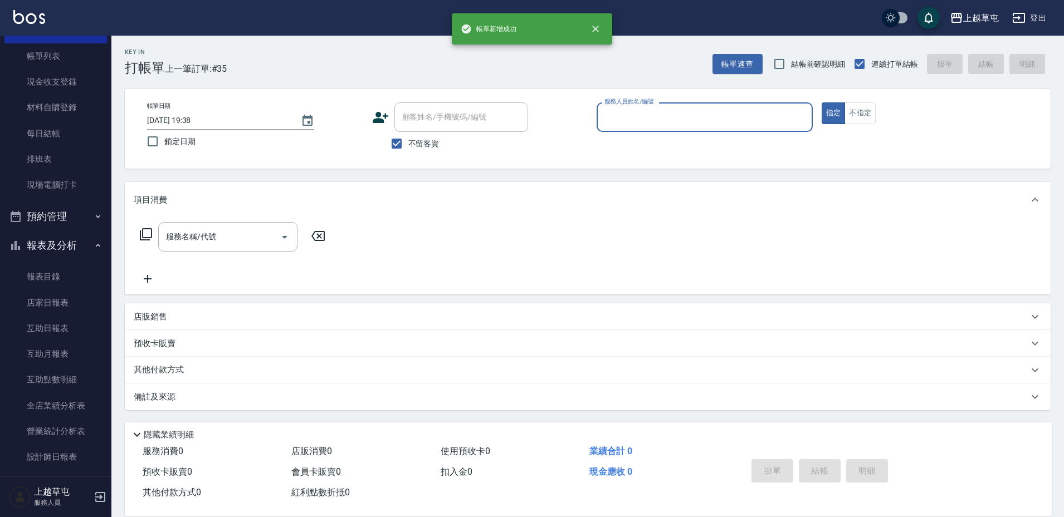
scroll to position [1, 0]
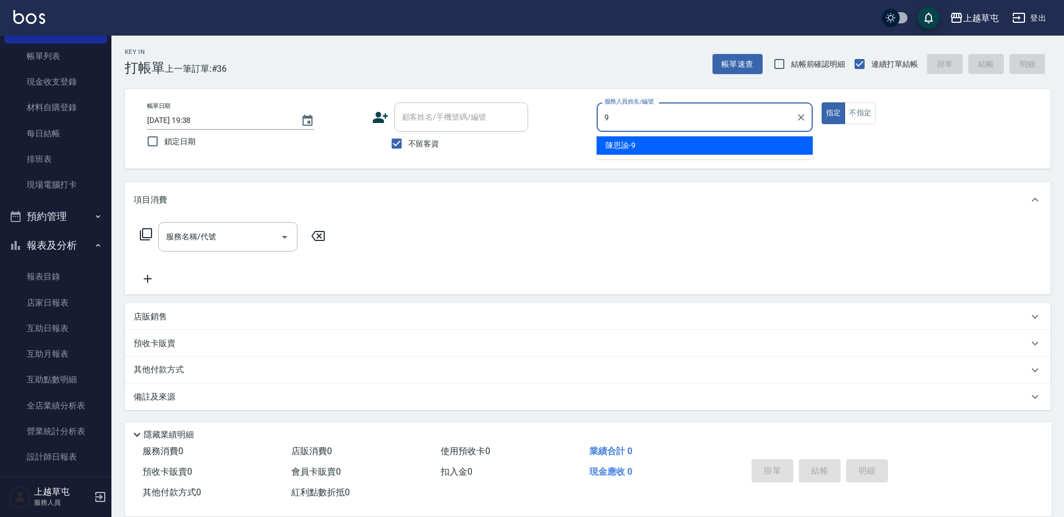
type input "[PERSON_NAME]-9"
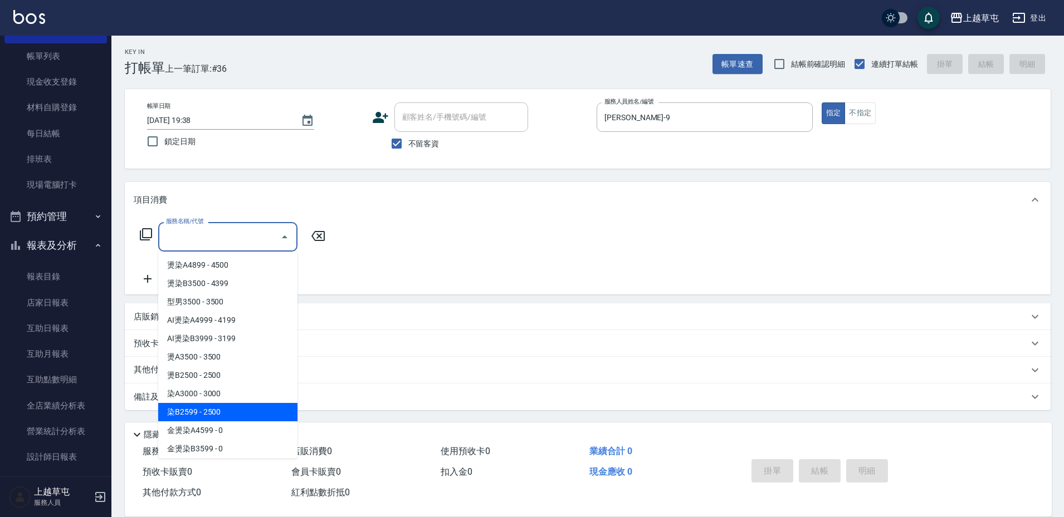
type input "染B2599(42)"
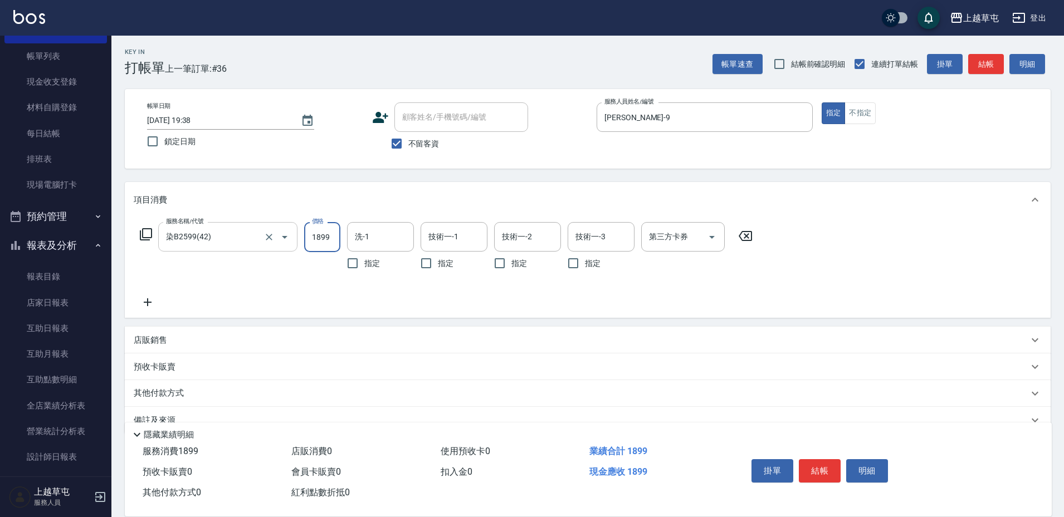
type input "1899"
type input "[PERSON_NAME]-35"
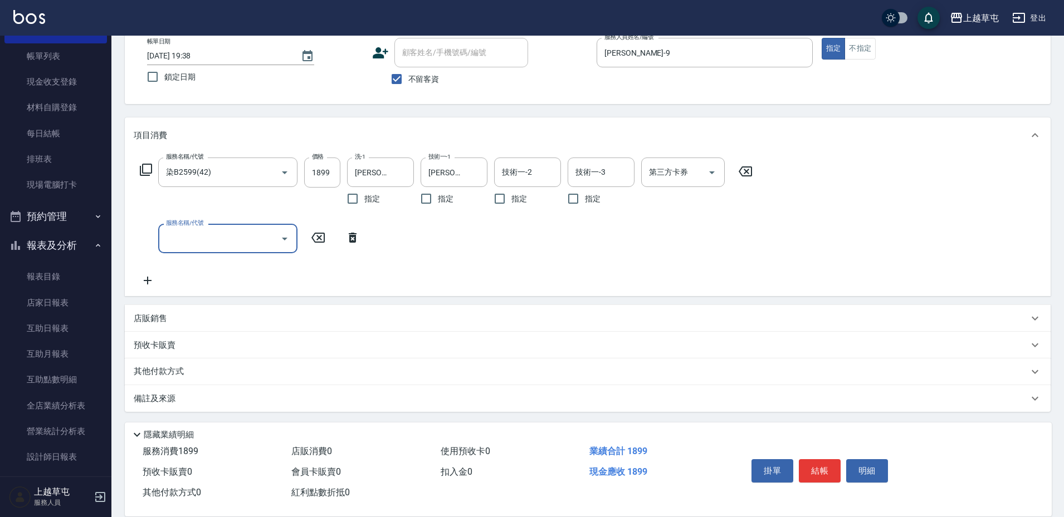
scroll to position [67, 0]
click at [158, 312] on p "店販銷售" at bounding box center [150, 317] width 33 height 12
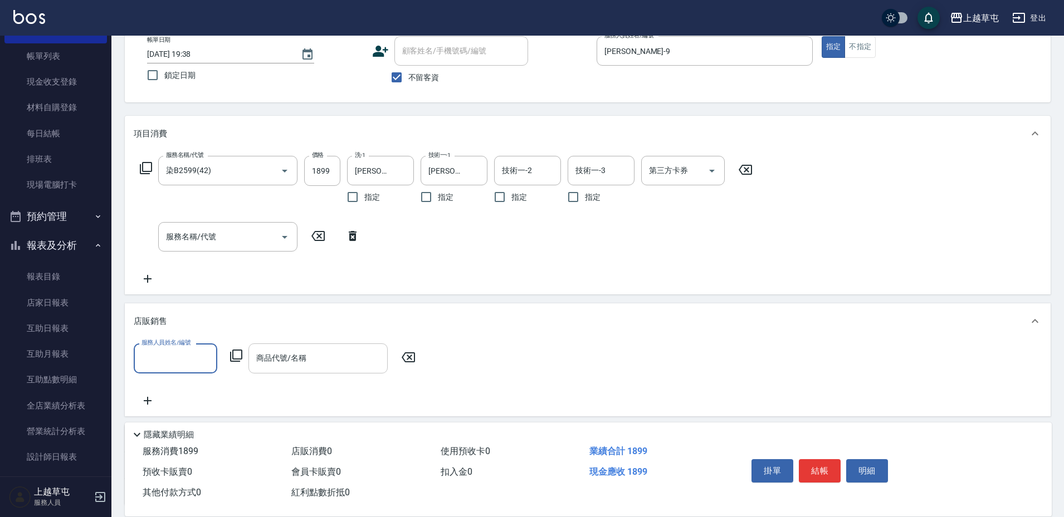
scroll to position [162, 0]
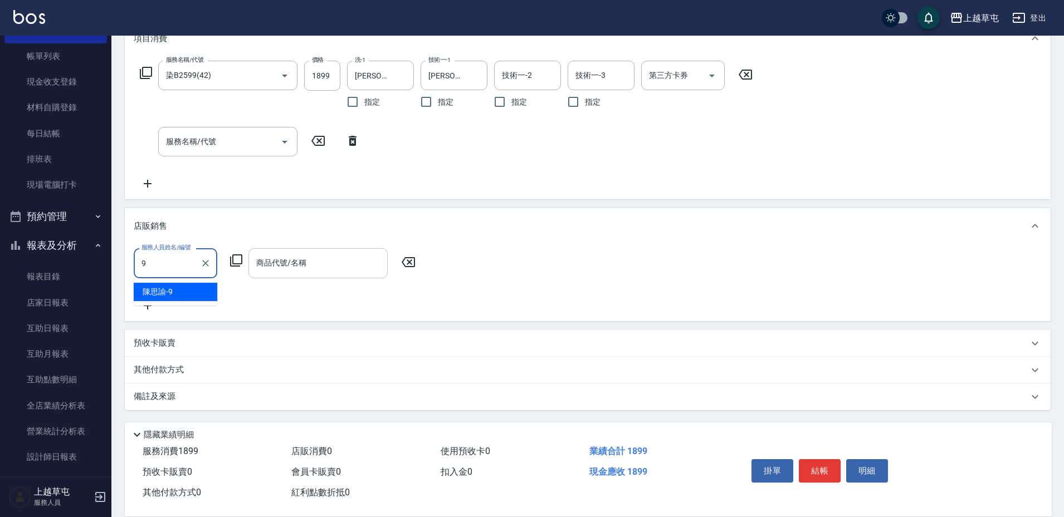
type input "[PERSON_NAME]-9"
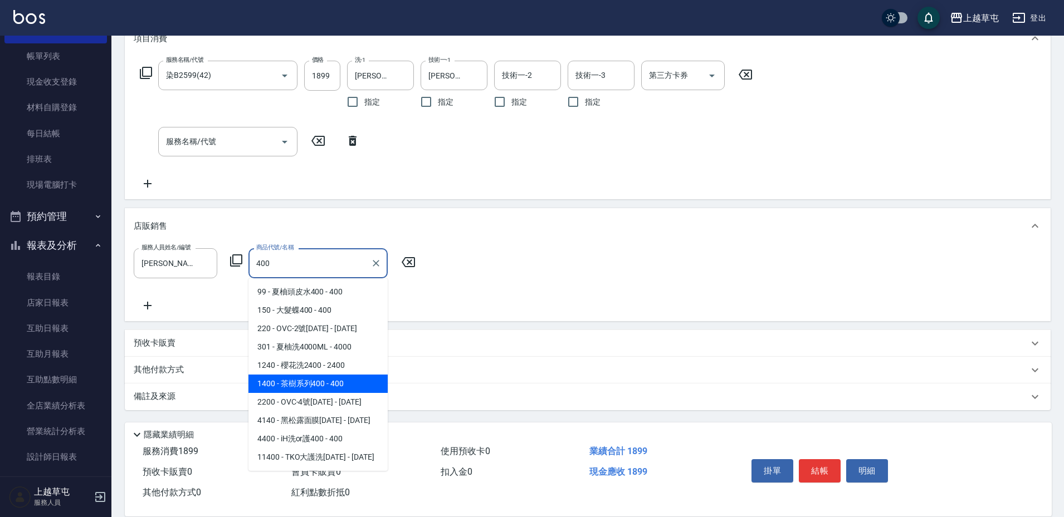
type input "茶樹系列400"
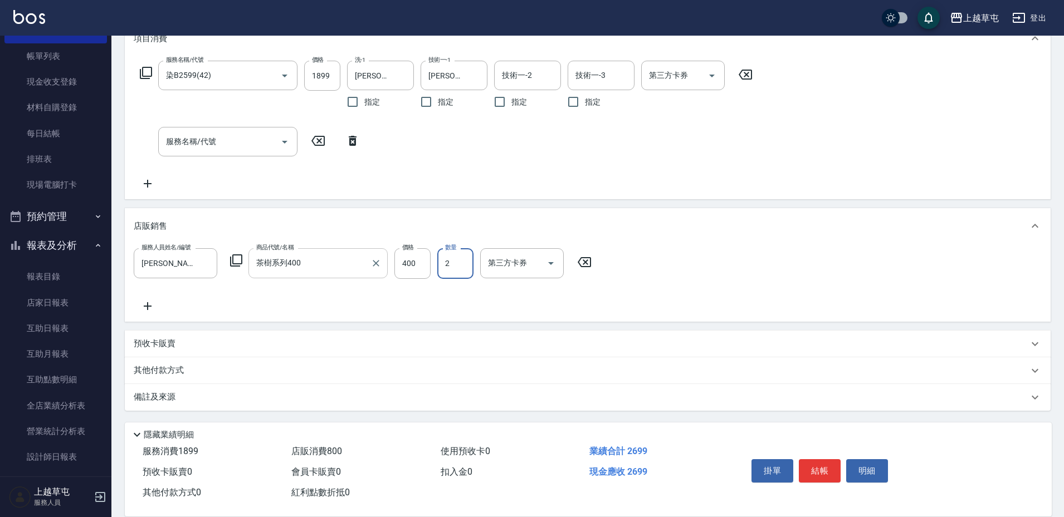
type input "2"
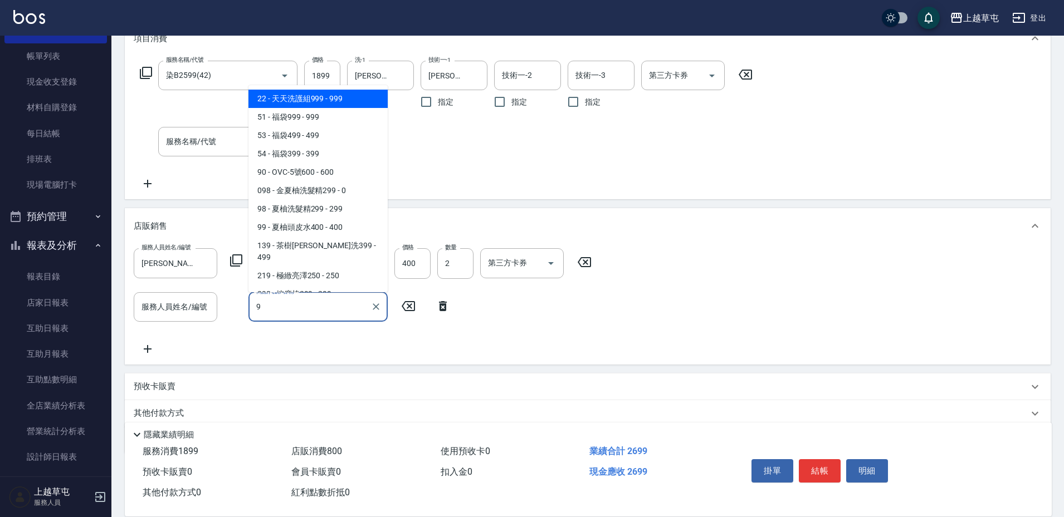
type input "天天洗護組999"
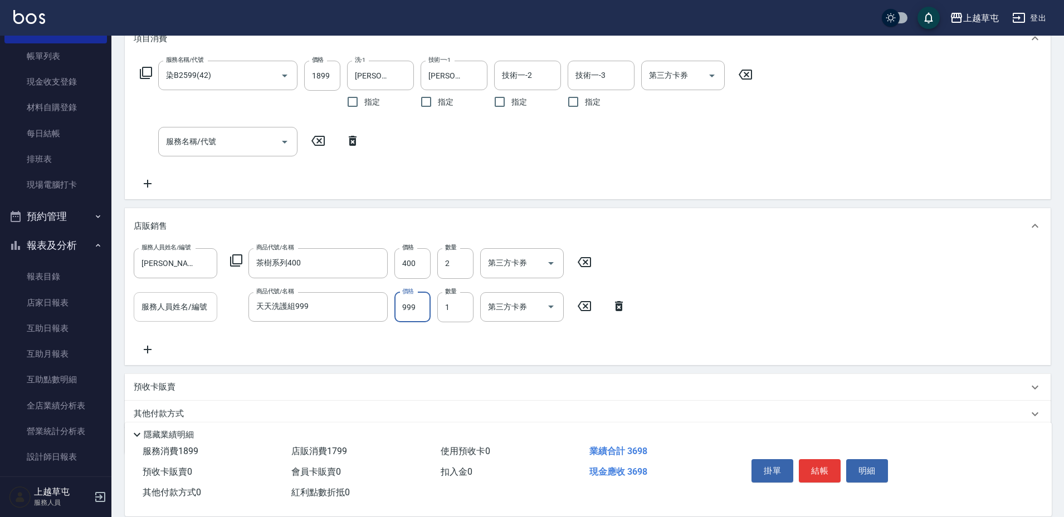
click at [165, 297] on div "服務人員姓名/編號 服務人員姓名/編號" at bounding box center [176, 307] width 84 height 30
type input "[PERSON_NAME]-9"
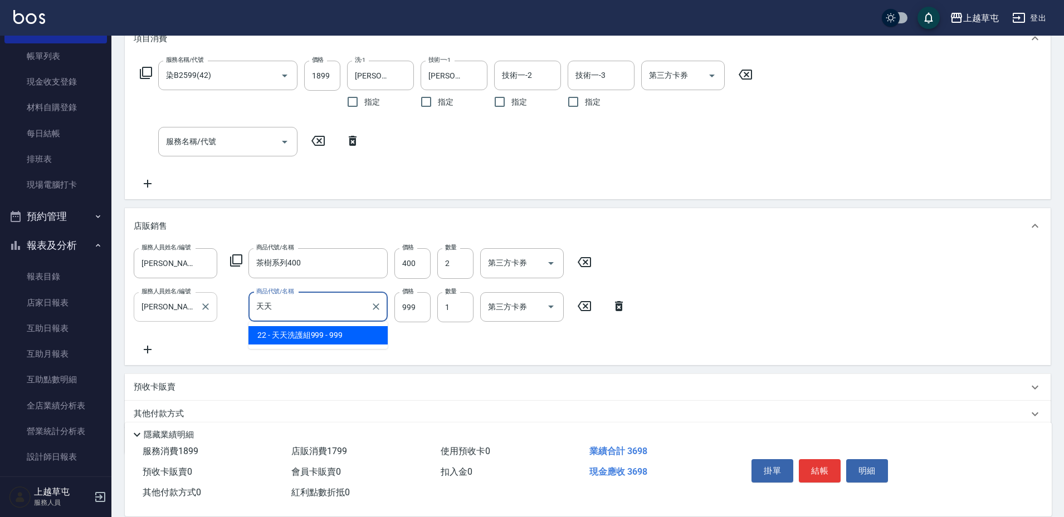
type input "天"
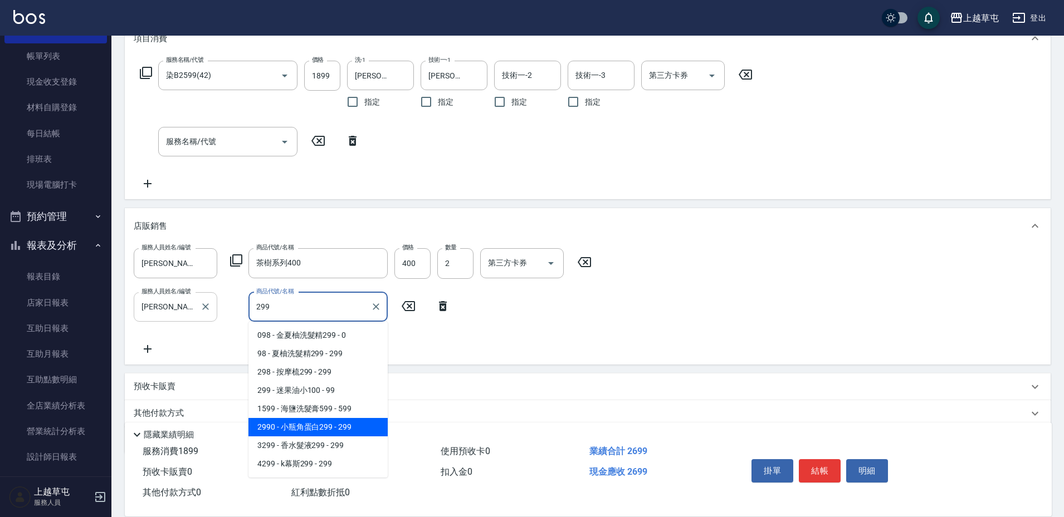
type input "小瓶角蛋白299"
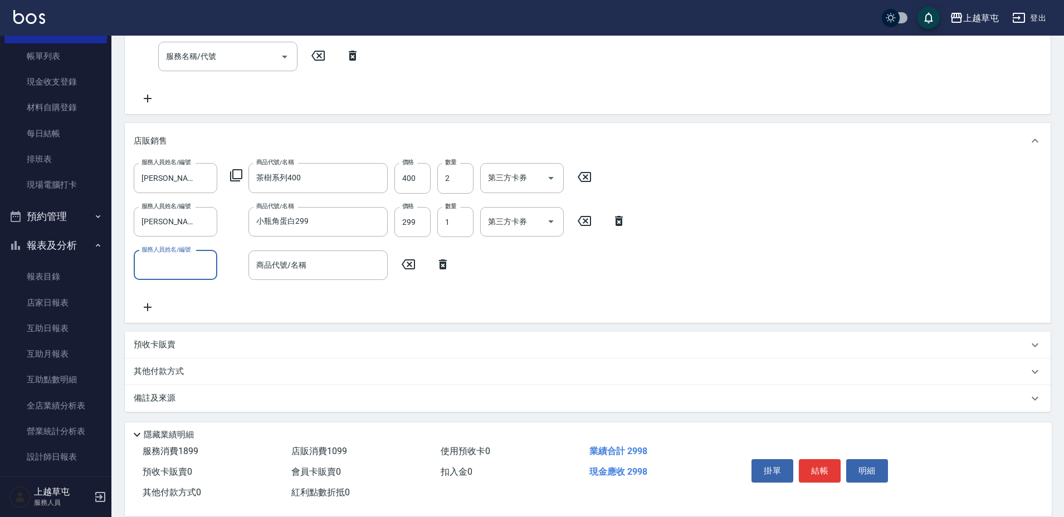
scroll to position [249, 0]
click at [173, 368] on p "其他付款方式" at bounding box center [162, 370] width 56 height 12
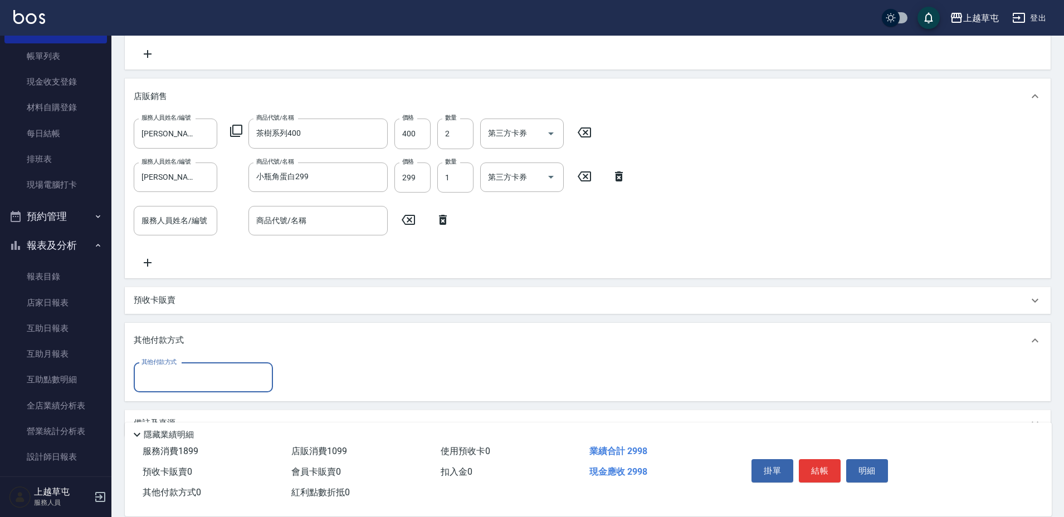
scroll to position [319, 0]
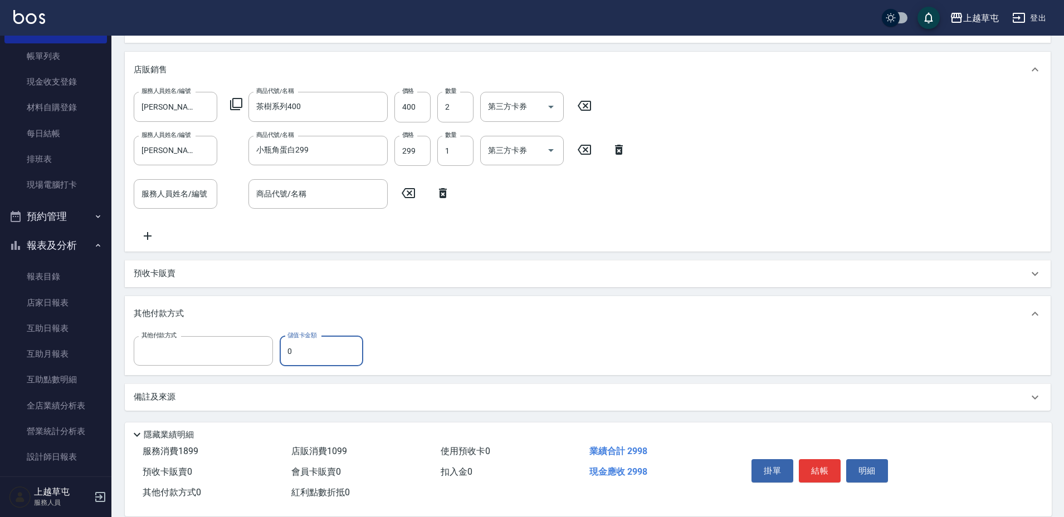
type input "儲值卡"
type input "118"
type input "[DATE] 19:44"
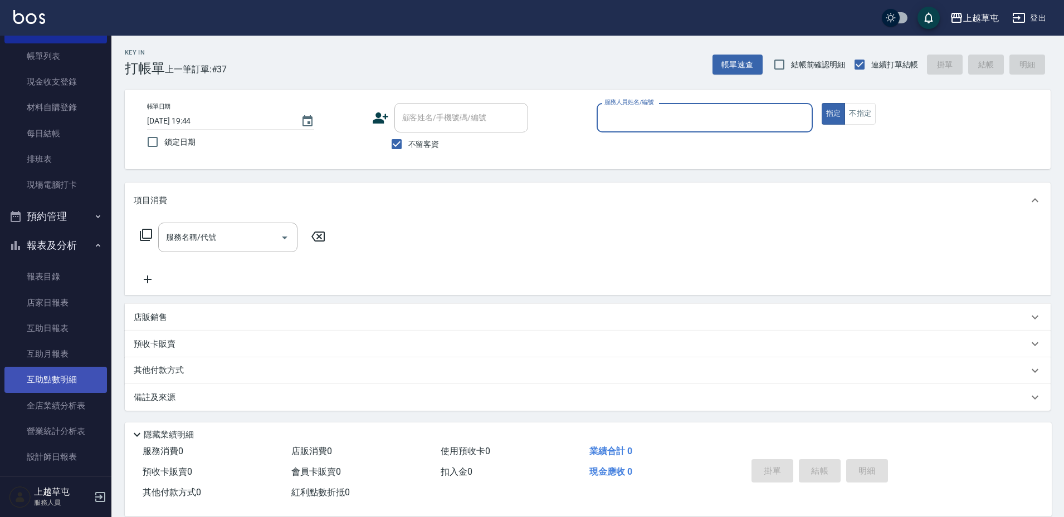
scroll to position [111, 0]
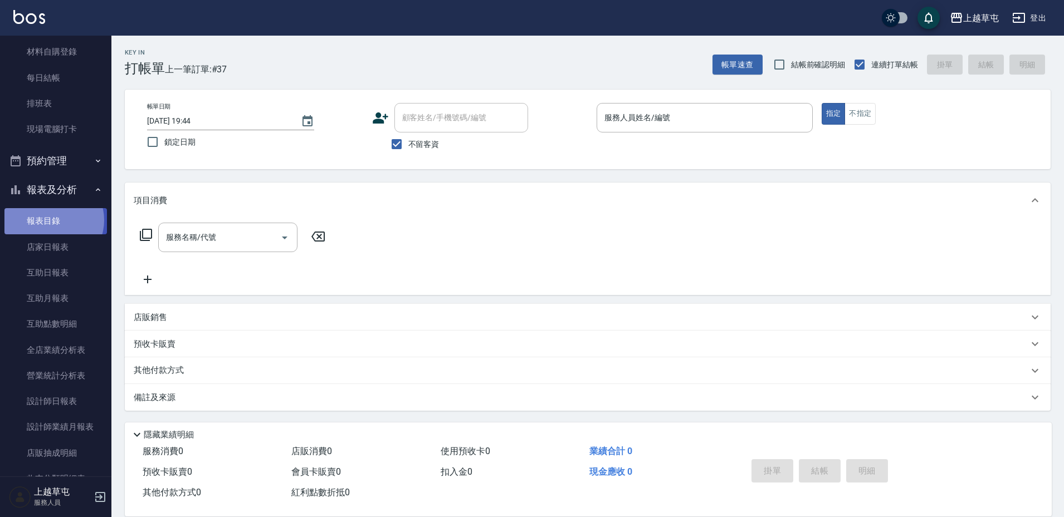
click at [51, 220] on link "報表目錄" at bounding box center [55, 221] width 102 height 26
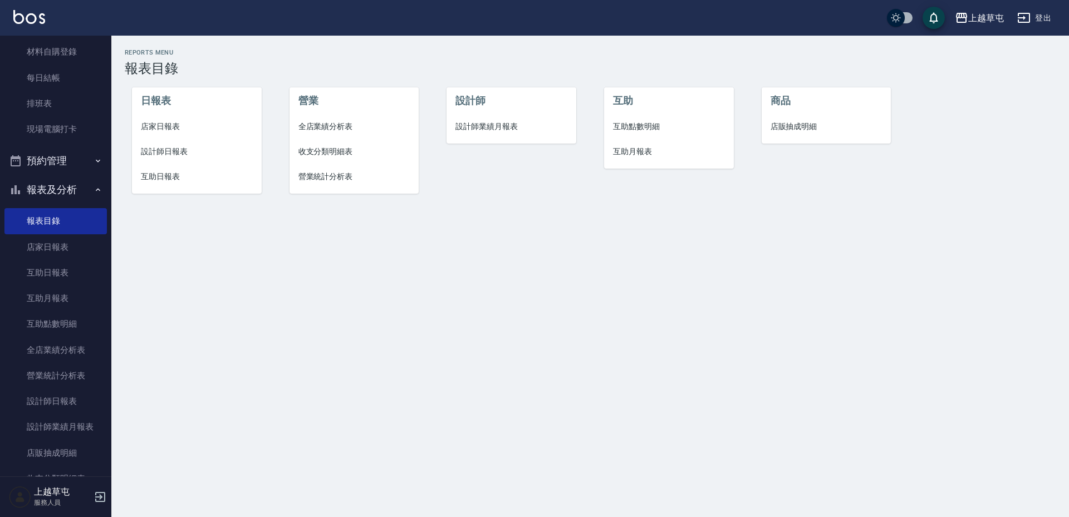
click at [162, 124] on span "店家日報表" at bounding box center [197, 127] width 112 height 12
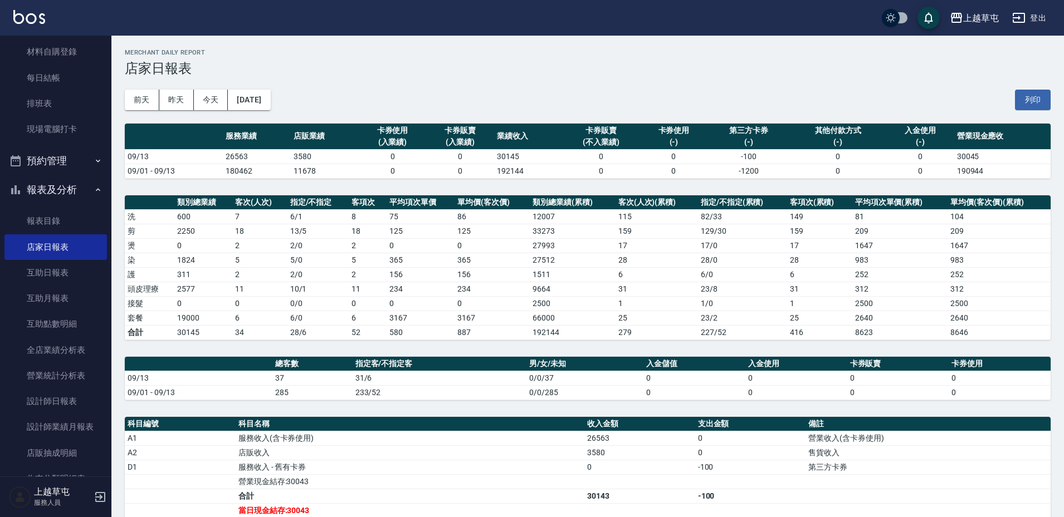
scroll to position [56, 0]
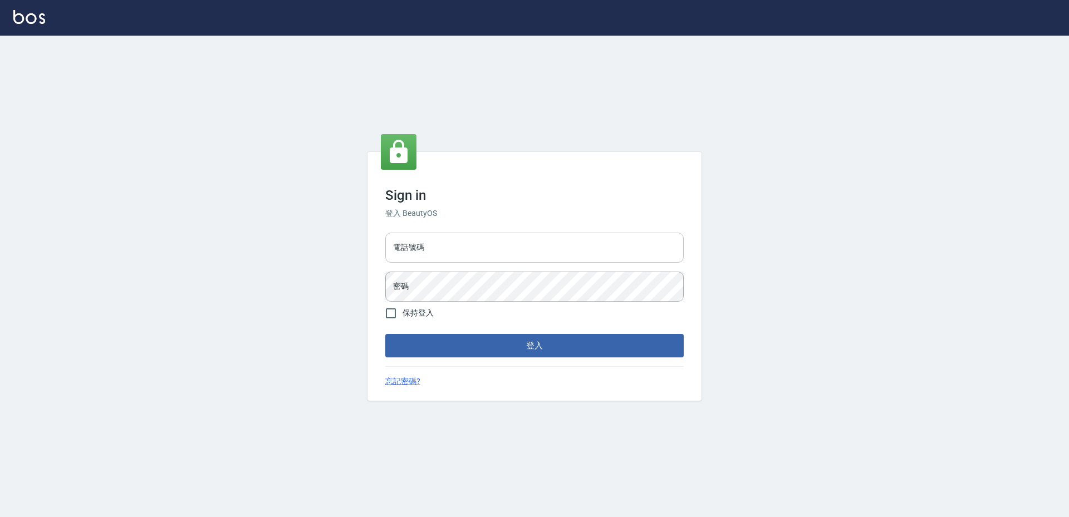
click at [423, 243] on input "電話號碼" at bounding box center [534, 248] width 299 height 30
type input "2380118"
click at [385, 334] on button "登入" at bounding box center [534, 345] width 299 height 23
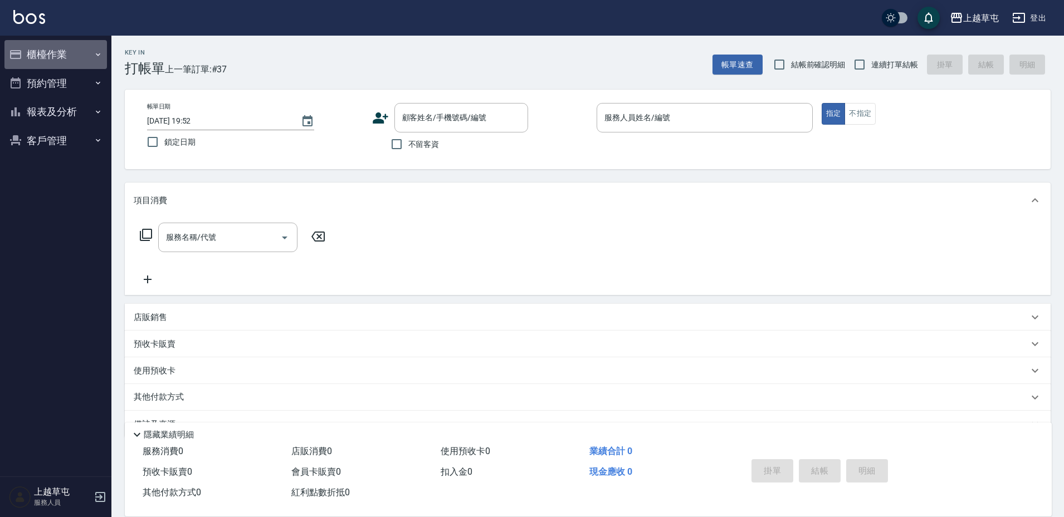
click at [65, 57] on button "櫃檯作業" at bounding box center [55, 54] width 102 height 29
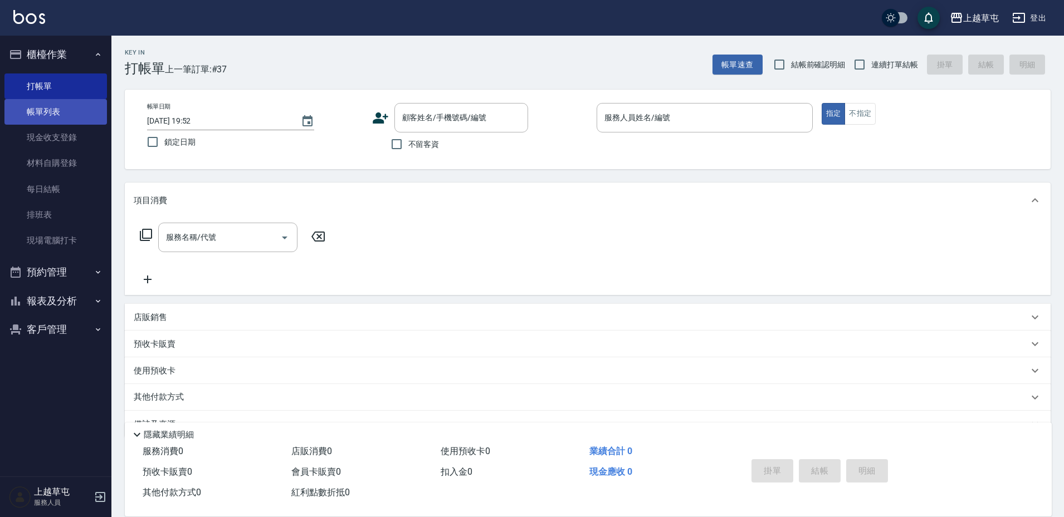
click at [54, 112] on link "帳單列表" at bounding box center [55, 112] width 102 height 26
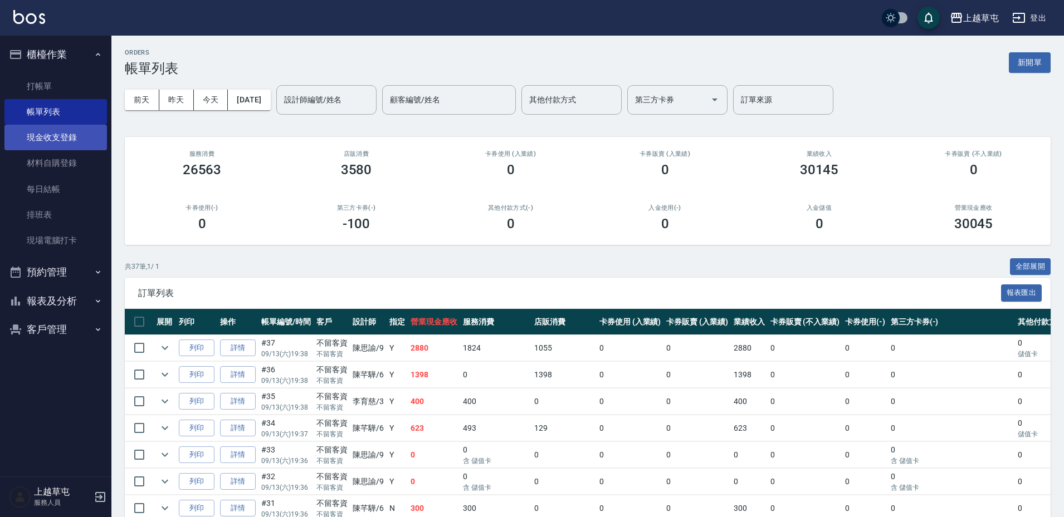
click at [82, 140] on link "現金收支登錄" at bounding box center [55, 138] width 102 height 26
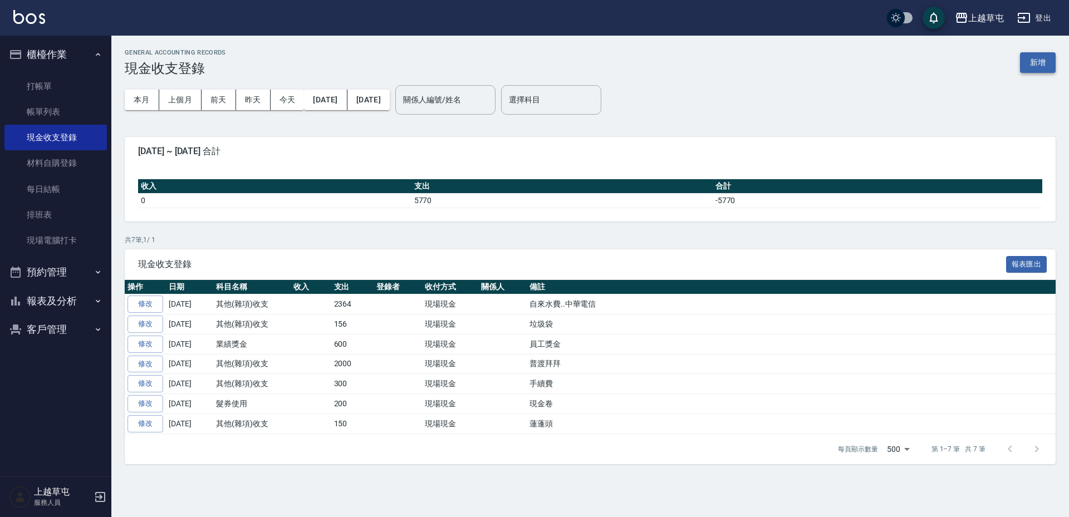
click at [1038, 65] on button "新增" at bounding box center [1038, 62] width 36 height 21
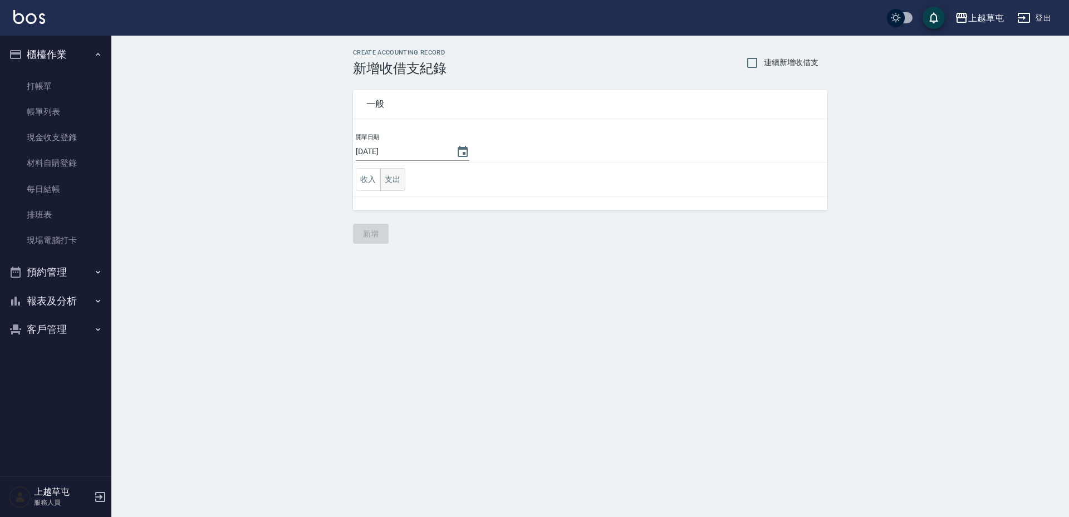
click at [388, 179] on button "支出" at bounding box center [392, 179] width 25 height 23
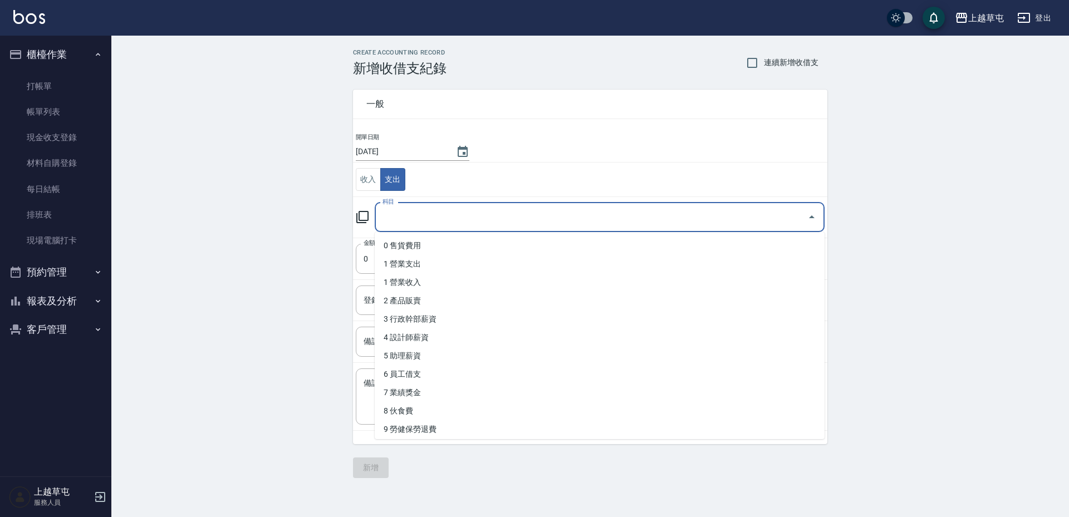
click at [448, 214] on input "科目" at bounding box center [591, 217] width 423 height 19
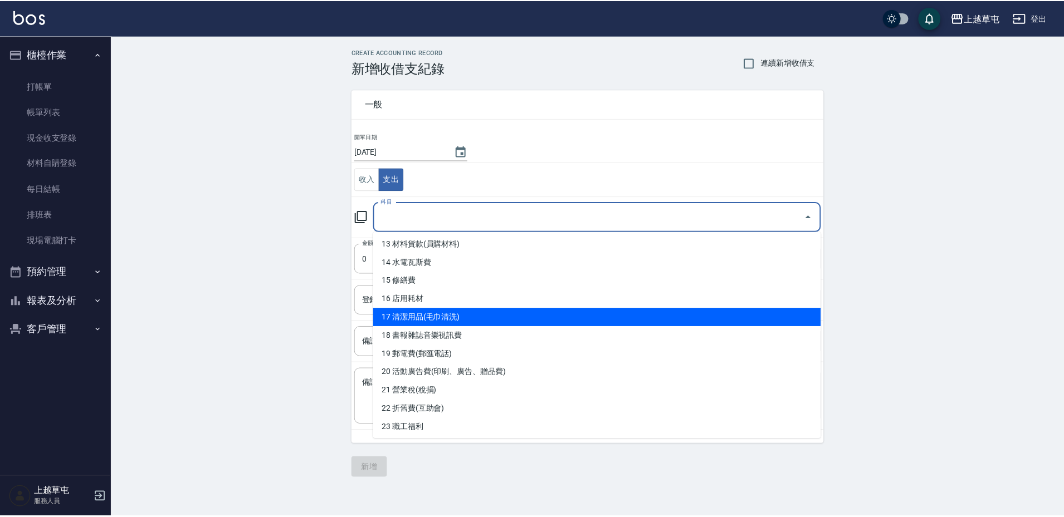
scroll to position [279, 0]
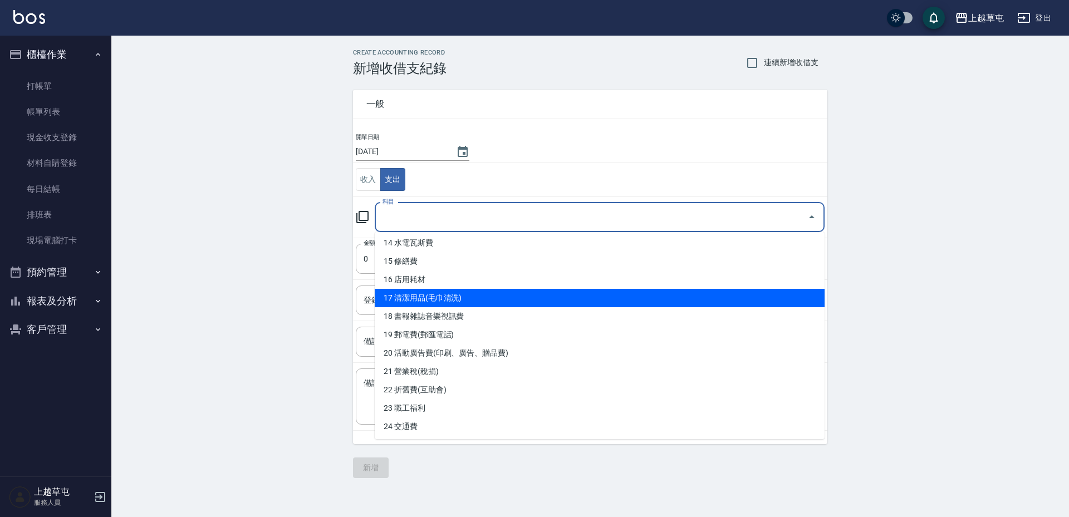
click at [521, 292] on li "17 清潔用品(毛巾清洗)" at bounding box center [600, 298] width 450 height 18
type input "17 清潔用品(毛巾清洗)"
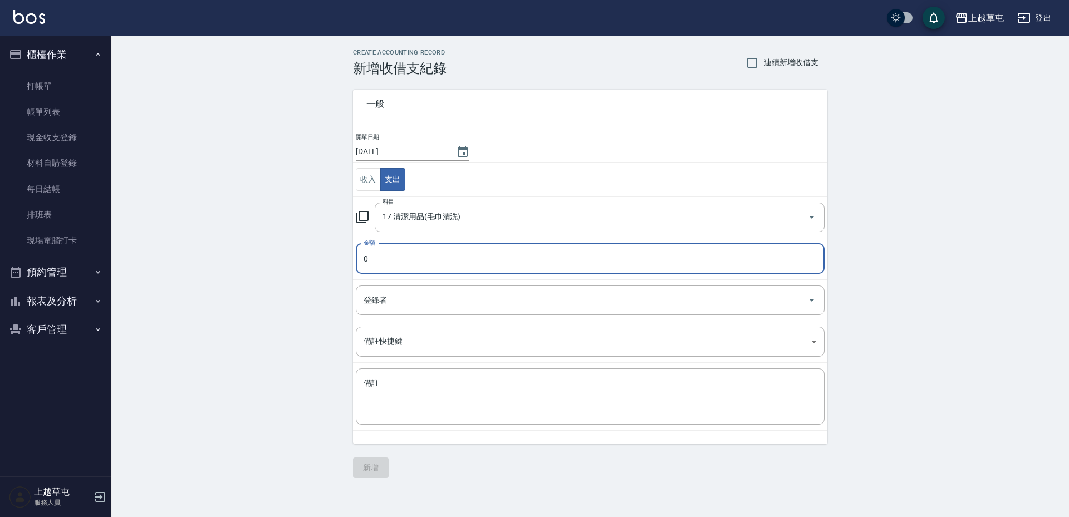
click at [422, 251] on input "0" at bounding box center [590, 259] width 469 height 30
type input "50"
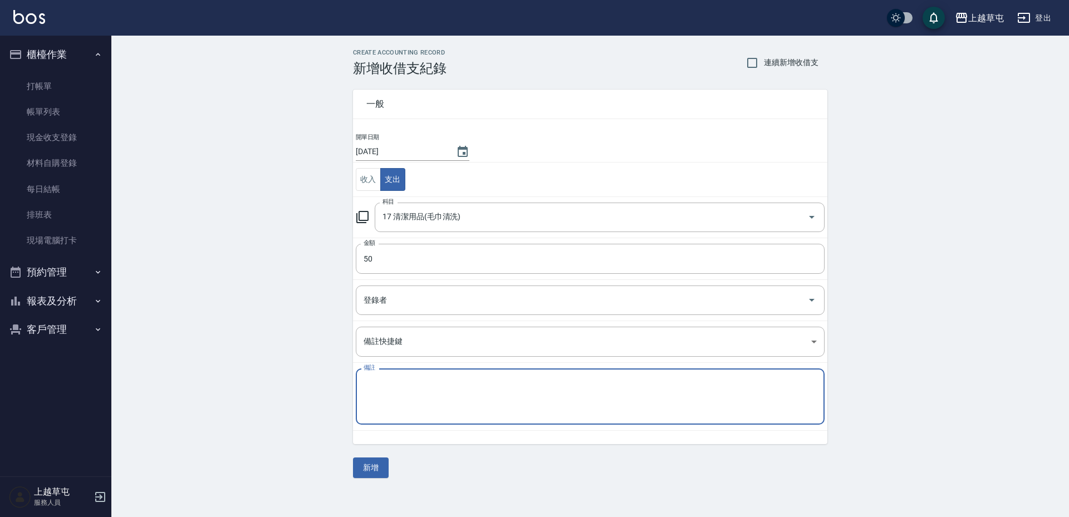
click at [447, 395] on textarea "備註" at bounding box center [590, 397] width 453 height 38
type textarea "v"
type textarea "洗毛巾"
click at [377, 467] on button "新增" at bounding box center [371, 468] width 36 height 21
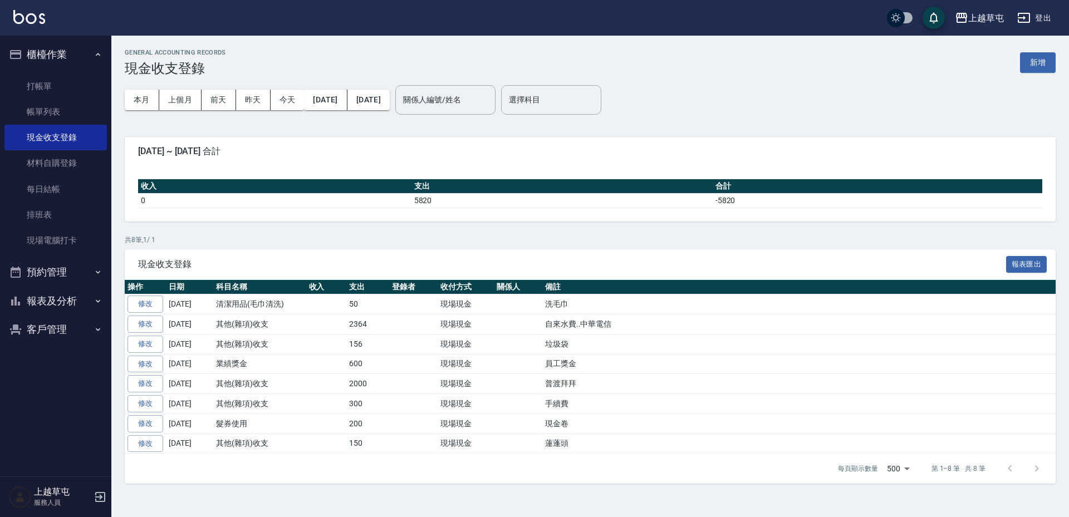
click at [52, 302] on button "報表及分析" at bounding box center [55, 301] width 102 height 29
click at [51, 330] on link "報表目錄" at bounding box center [55, 333] width 102 height 26
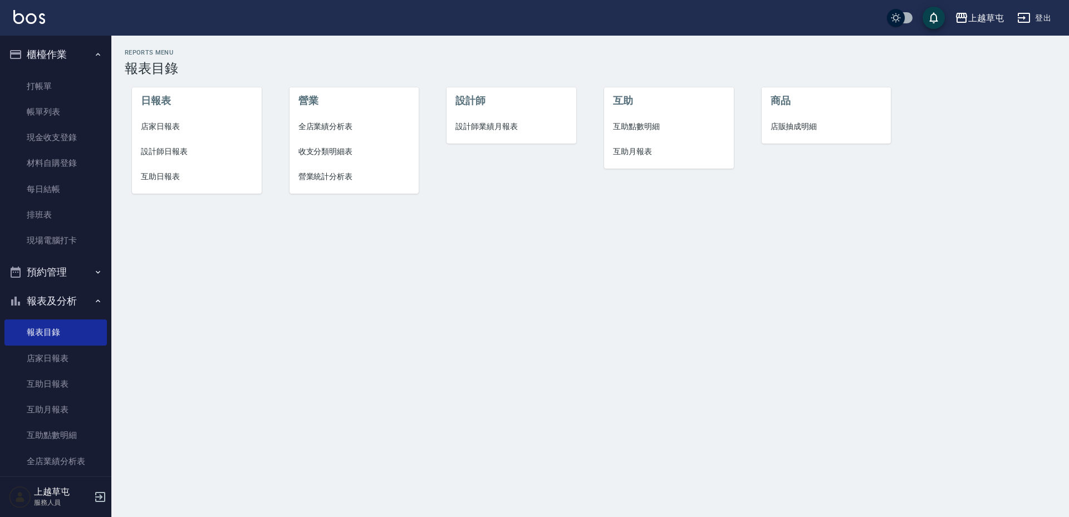
click at [160, 126] on span "店家日報表" at bounding box center [197, 127] width 112 height 12
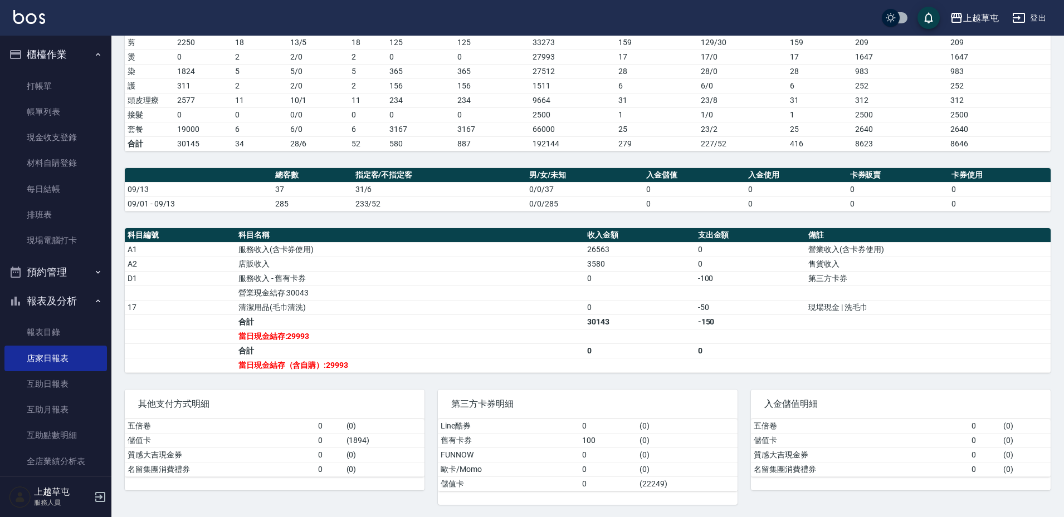
scroll to position [190, 0]
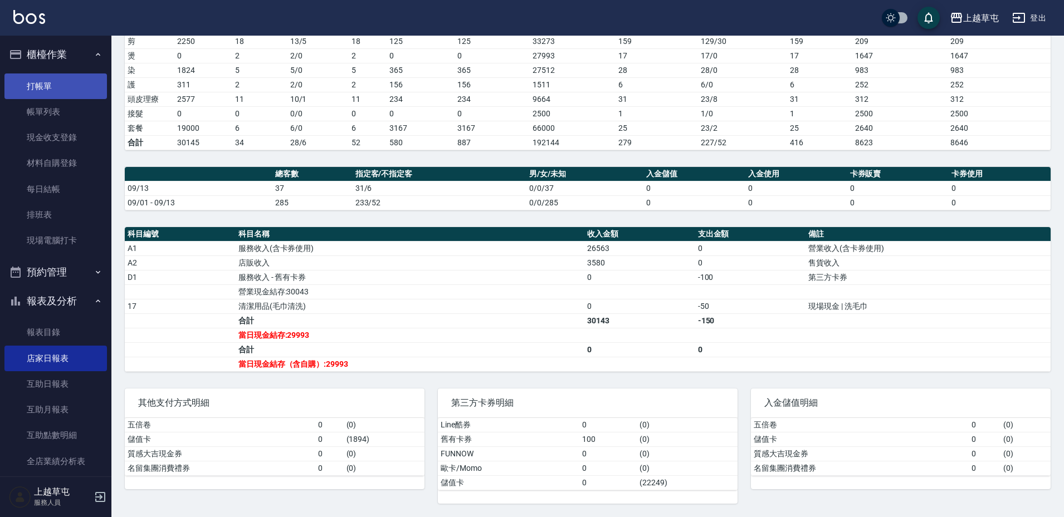
click at [46, 84] on link "打帳單" at bounding box center [55, 87] width 102 height 26
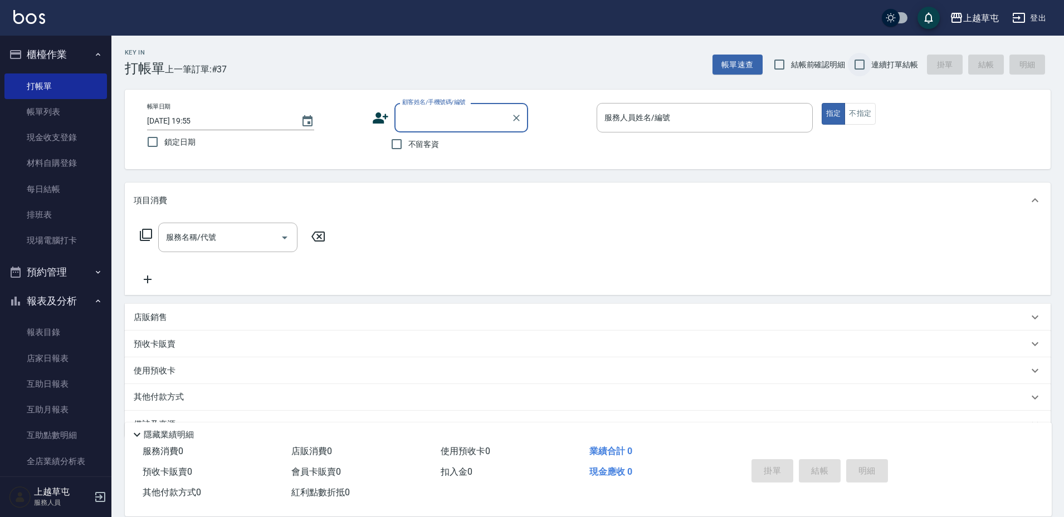
click at [856, 71] on input "連續打單結帳" at bounding box center [859, 64] width 23 height 23
checkbox input "true"
click at [390, 144] on input "不留客資" at bounding box center [396, 144] width 23 height 23
checkbox input "true"
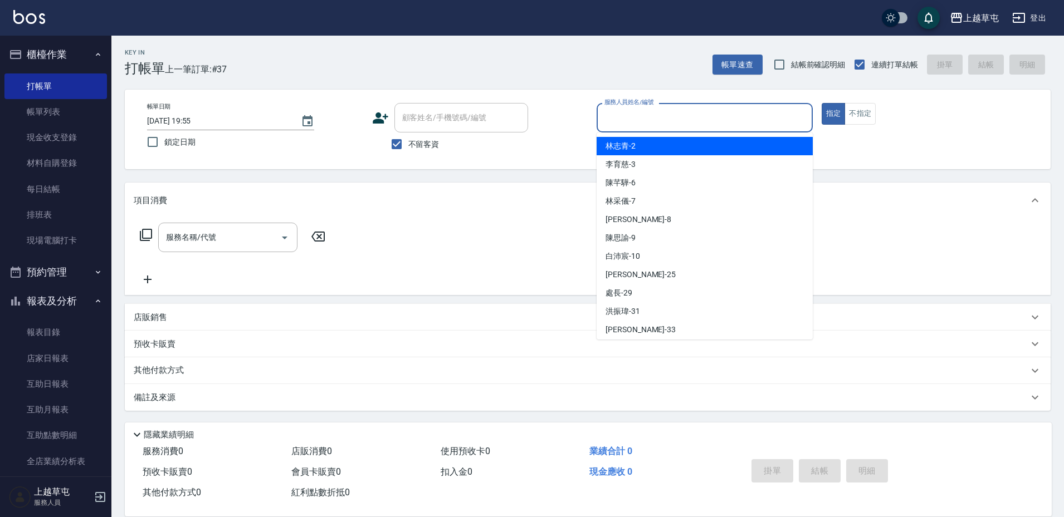
click at [641, 119] on input "服務人員姓名/編號" at bounding box center [705, 117] width 206 height 19
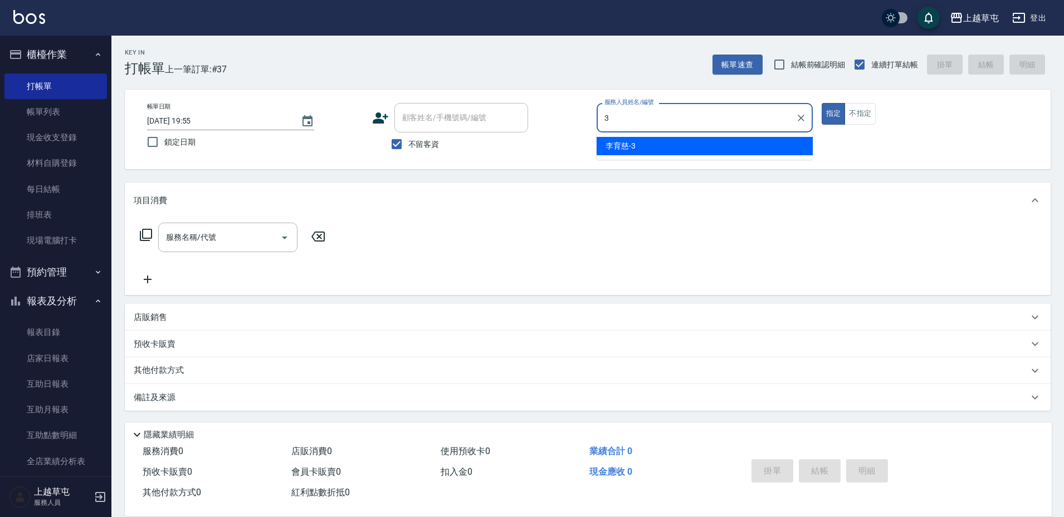
type input "[PERSON_NAME]-3"
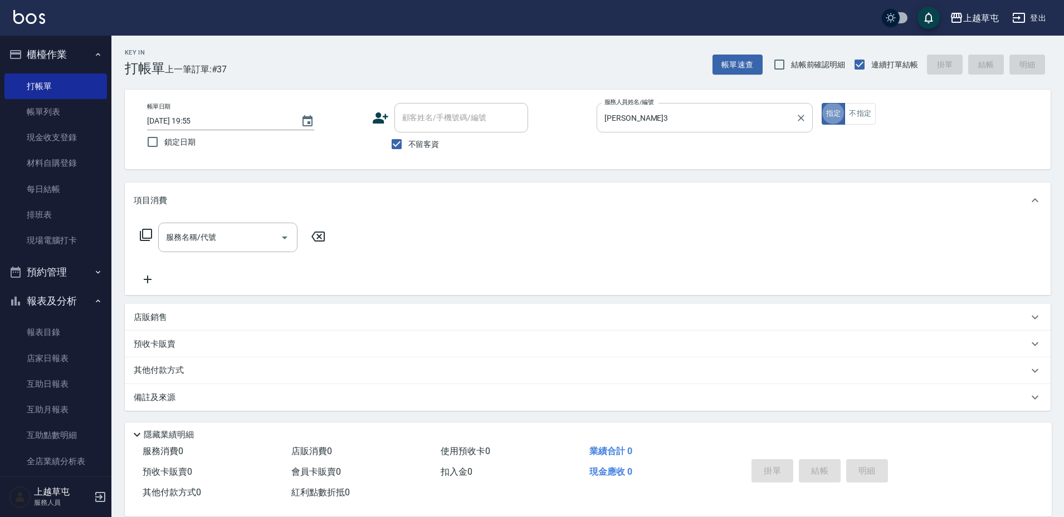
type button "true"
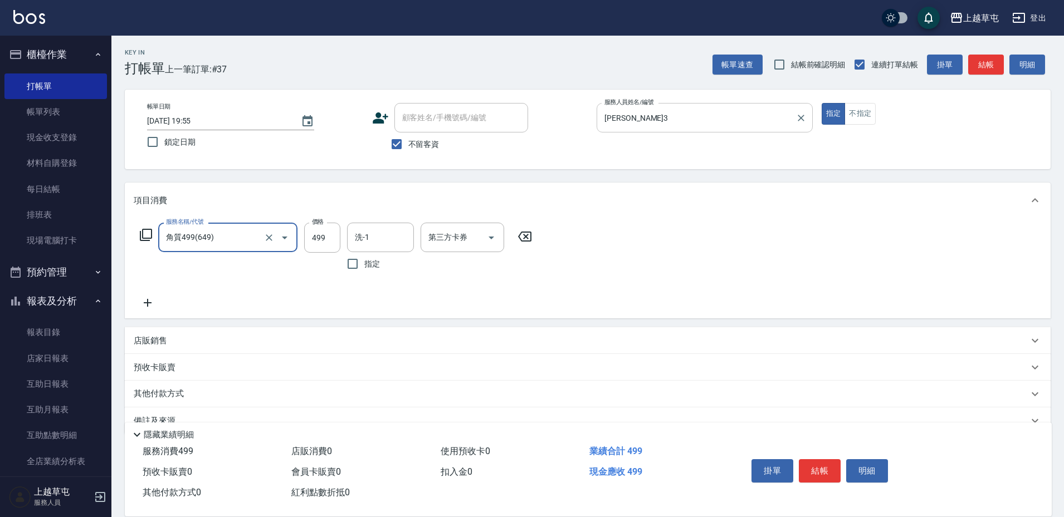
type input "角質499(649)"
type input "[PERSON_NAME]-39"
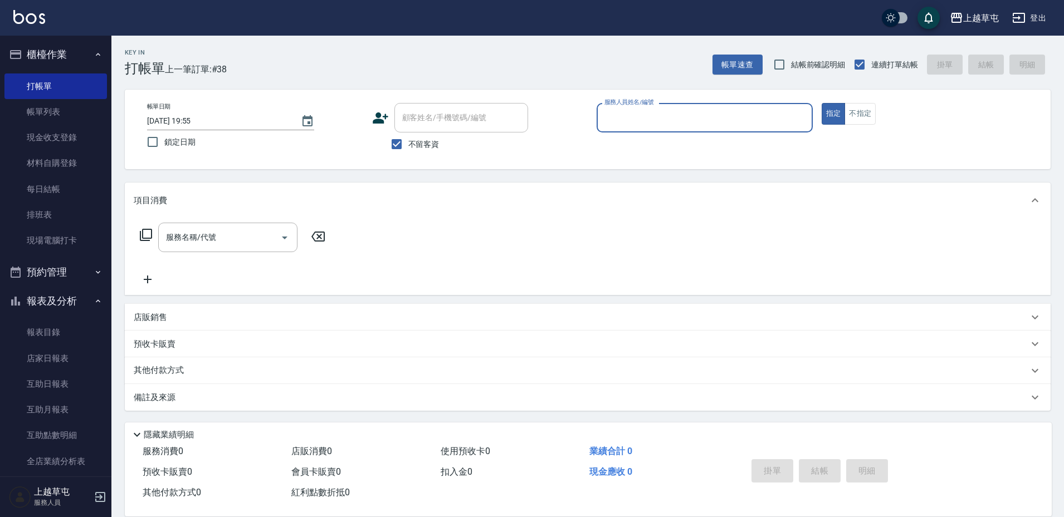
scroll to position [1, 0]
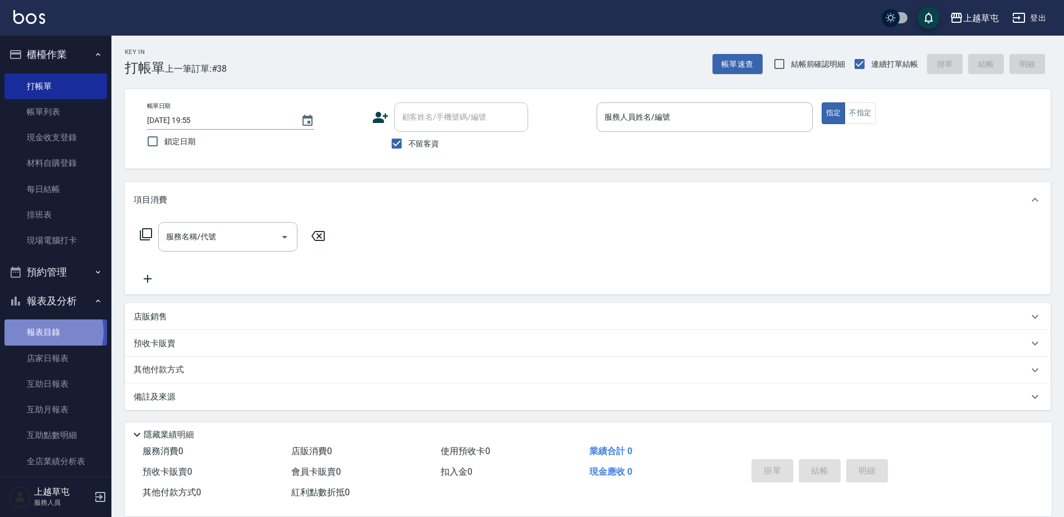
click at [46, 332] on link "報表目錄" at bounding box center [55, 333] width 102 height 26
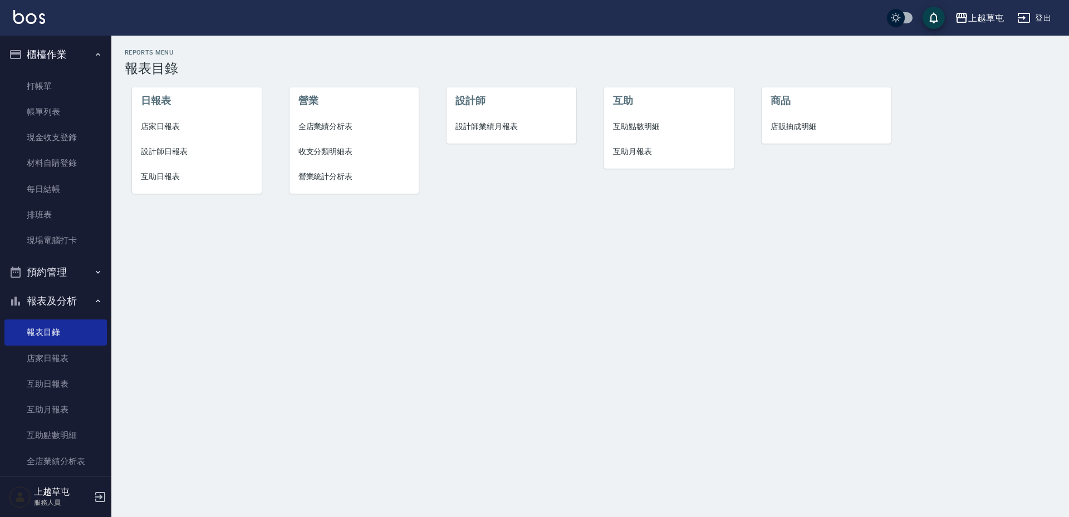
click at [161, 130] on span "店家日報表" at bounding box center [197, 127] width 112 height 12
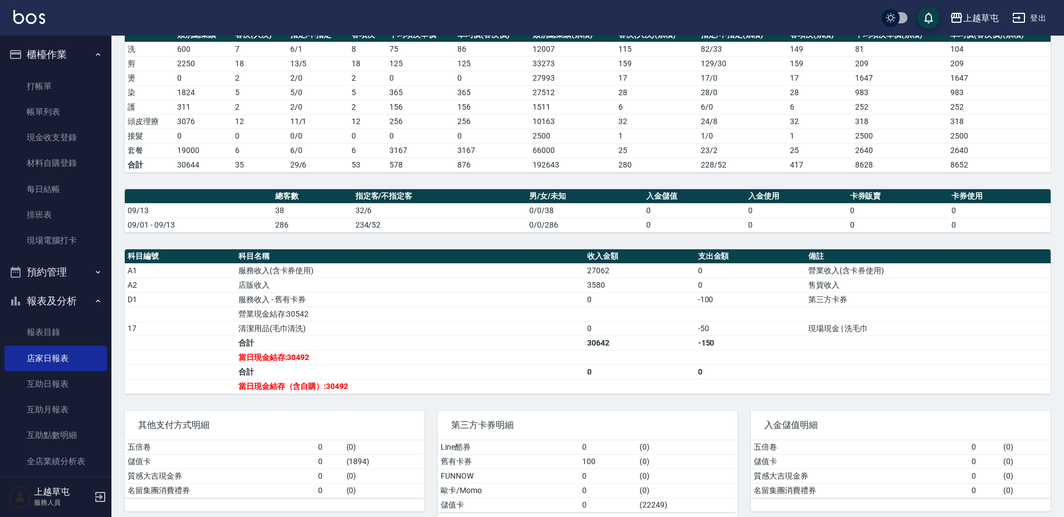
scroll to position [190, 0]
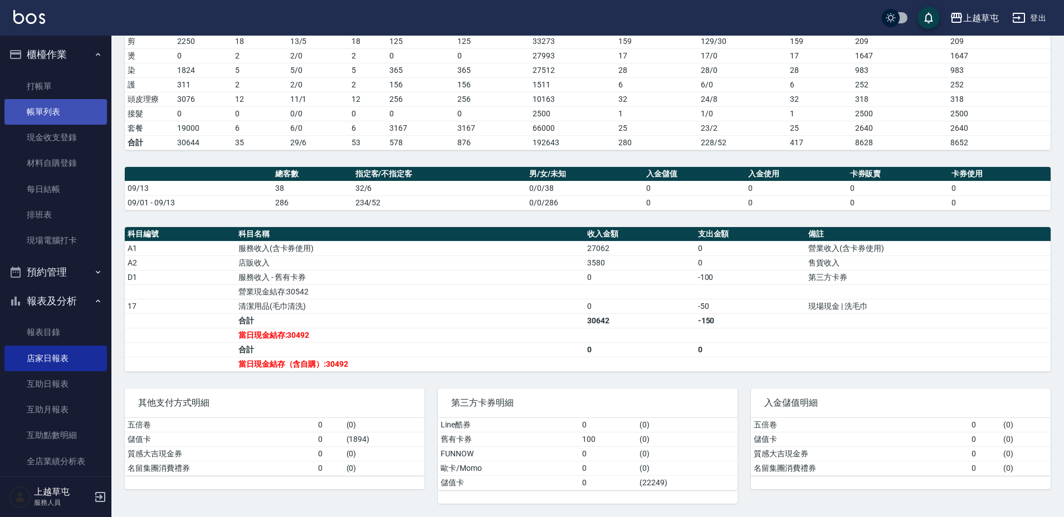
click at [57, 110] on link "帳單列表" at bounding box center [55, 112] width 102 height 26
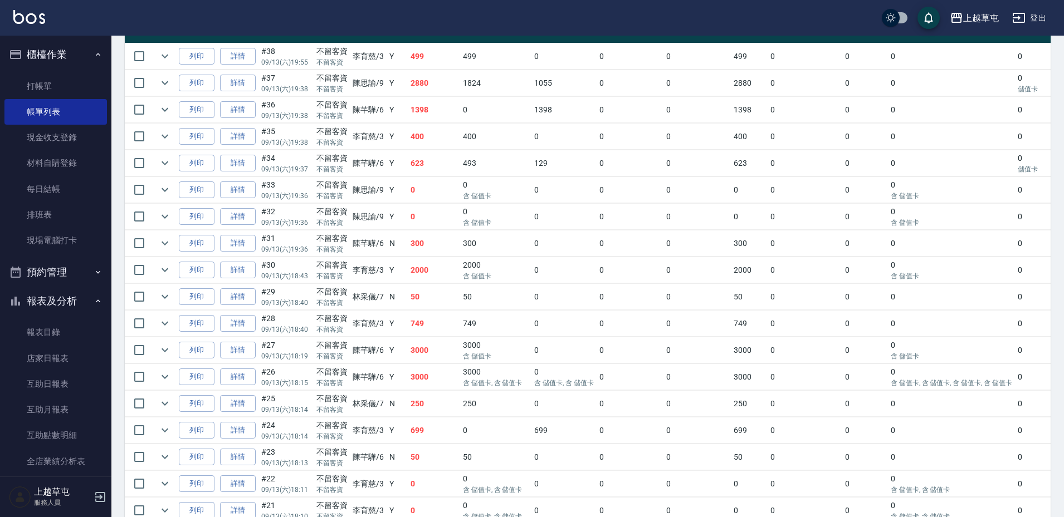
scroll to position [273, 0]
